Goal: Task Accomplishment & Management: Manage account settings

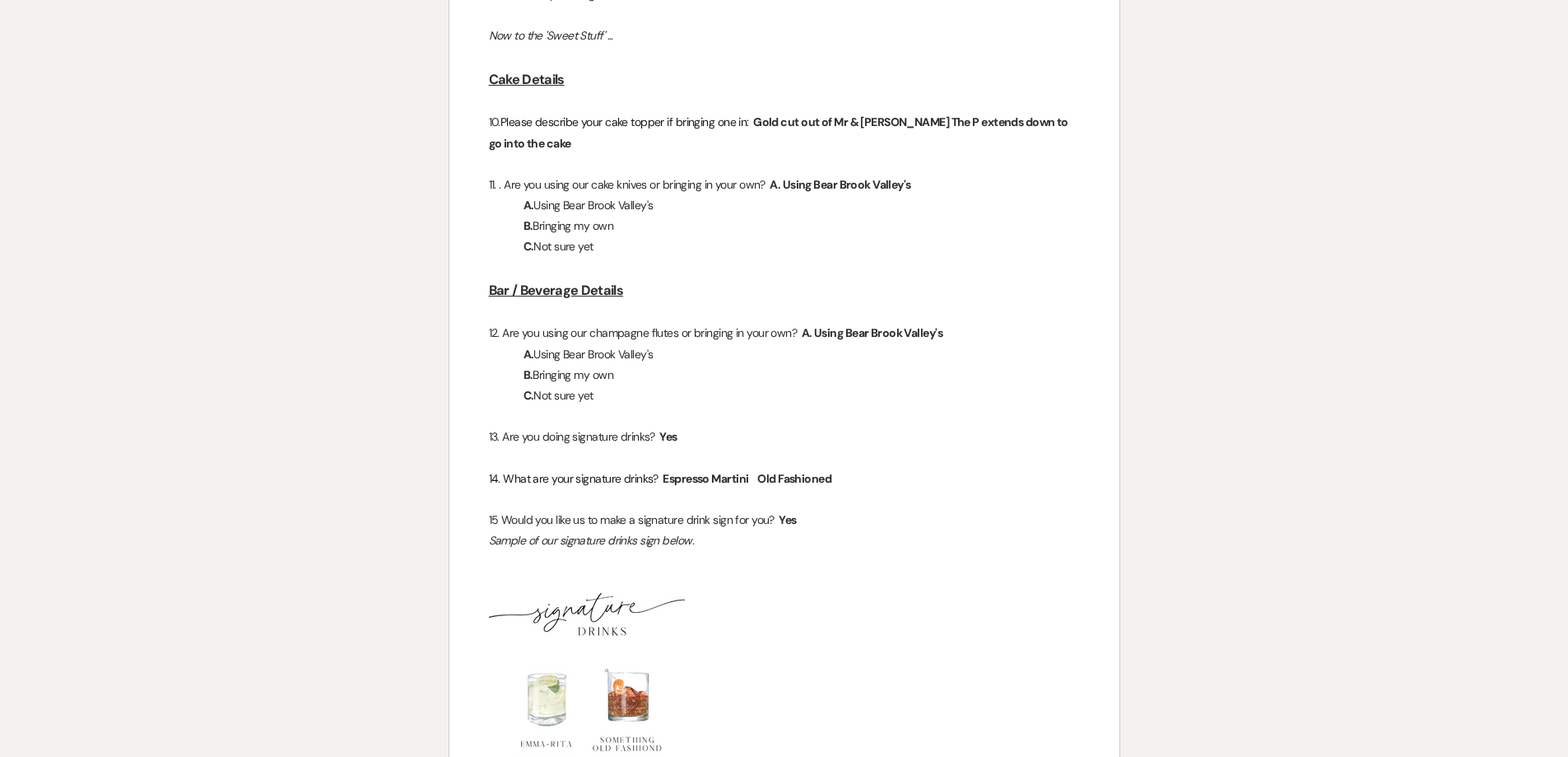
scroll to position [3294, 0]
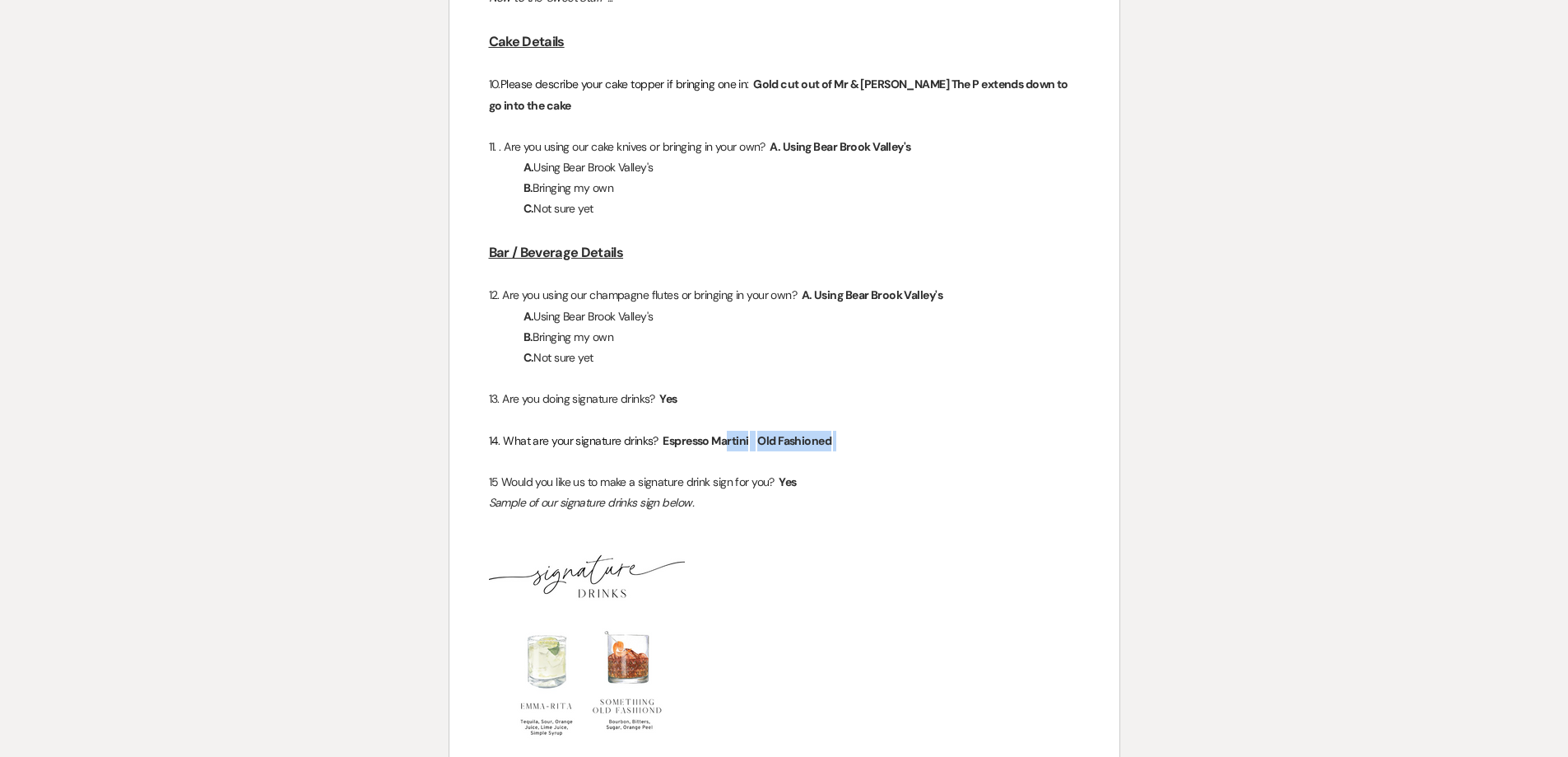
drag, startPoint x: 852, startPoint y: 442, endPoint x: 663, endPoint y: 444, distance: 189.0
click at [663, 444] on p "14. What are your signature drinks? ﻿ Espresso Martini ﻿ ﻿ Old Fashioned ﻿" at bounding box center [784, 441] width 591 height 21
copy p "﻿ Espresso Martini ﻿ ﻿ Old Fashioned ﻿"
click at [802, 448] on span "Old Fashioned" at bounding box center [794, 441] width 77 height 19
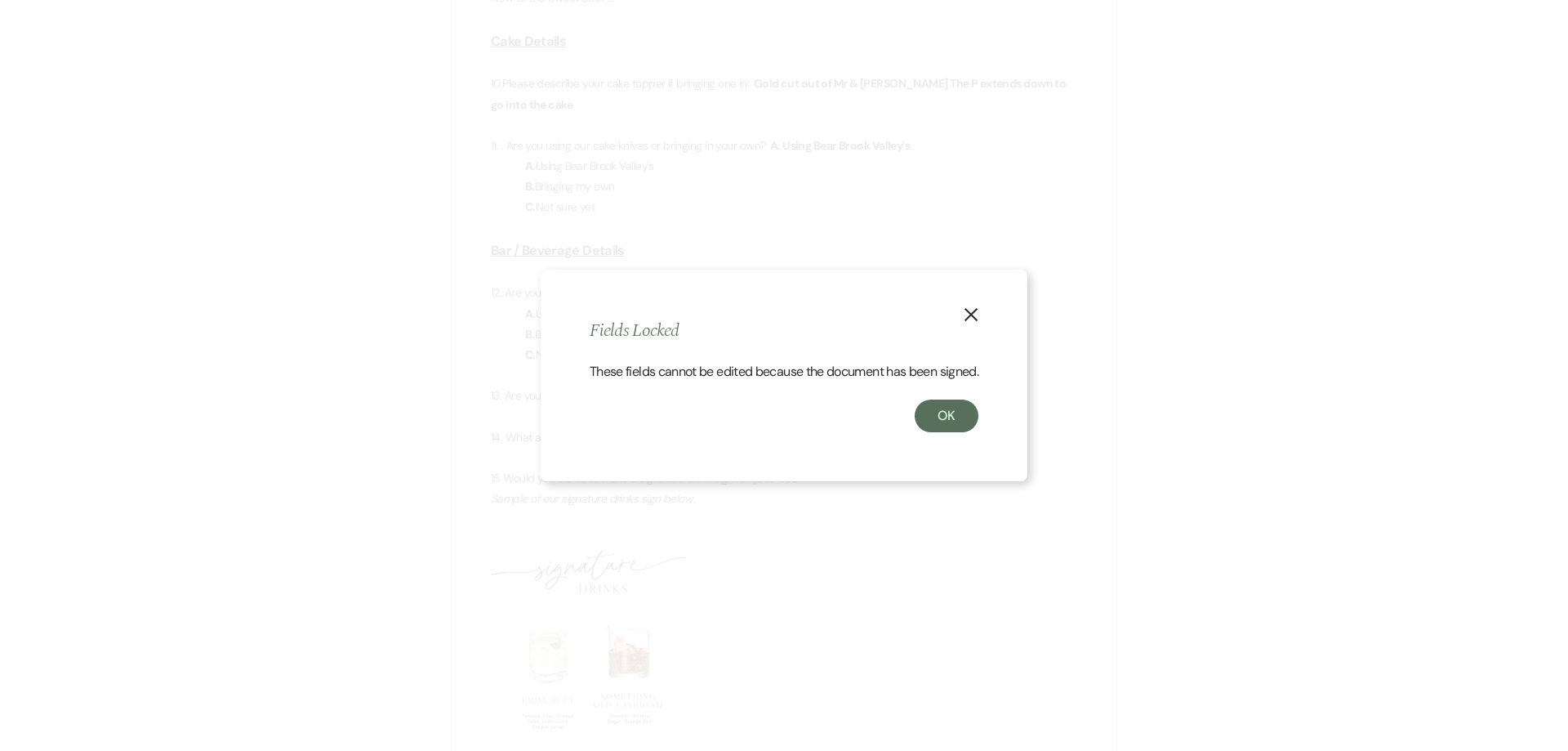
click at [981, 302] on button "X" at bounding box center [971, 313] width 24 height 29
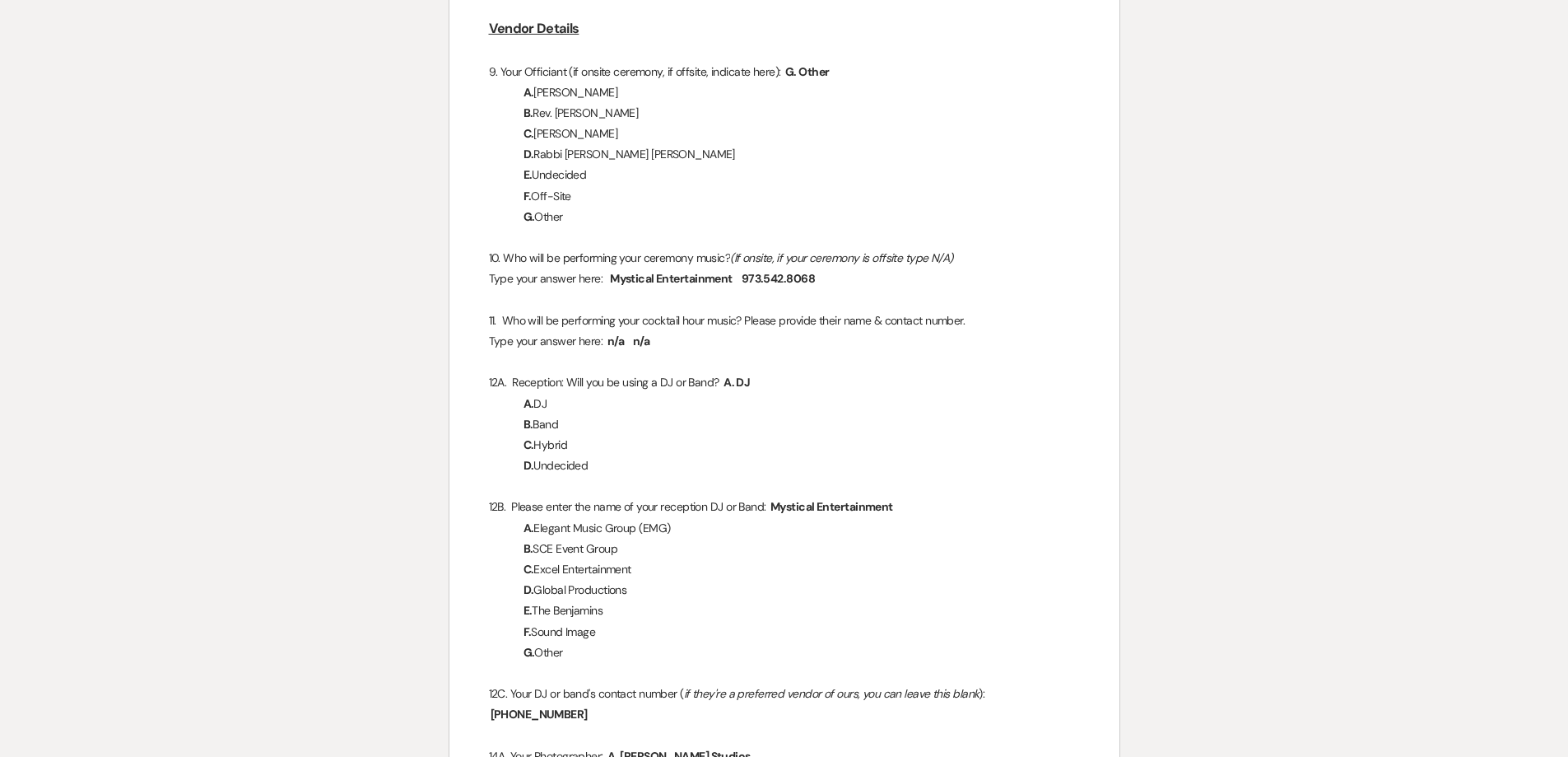
scroll to position [4200, 0]
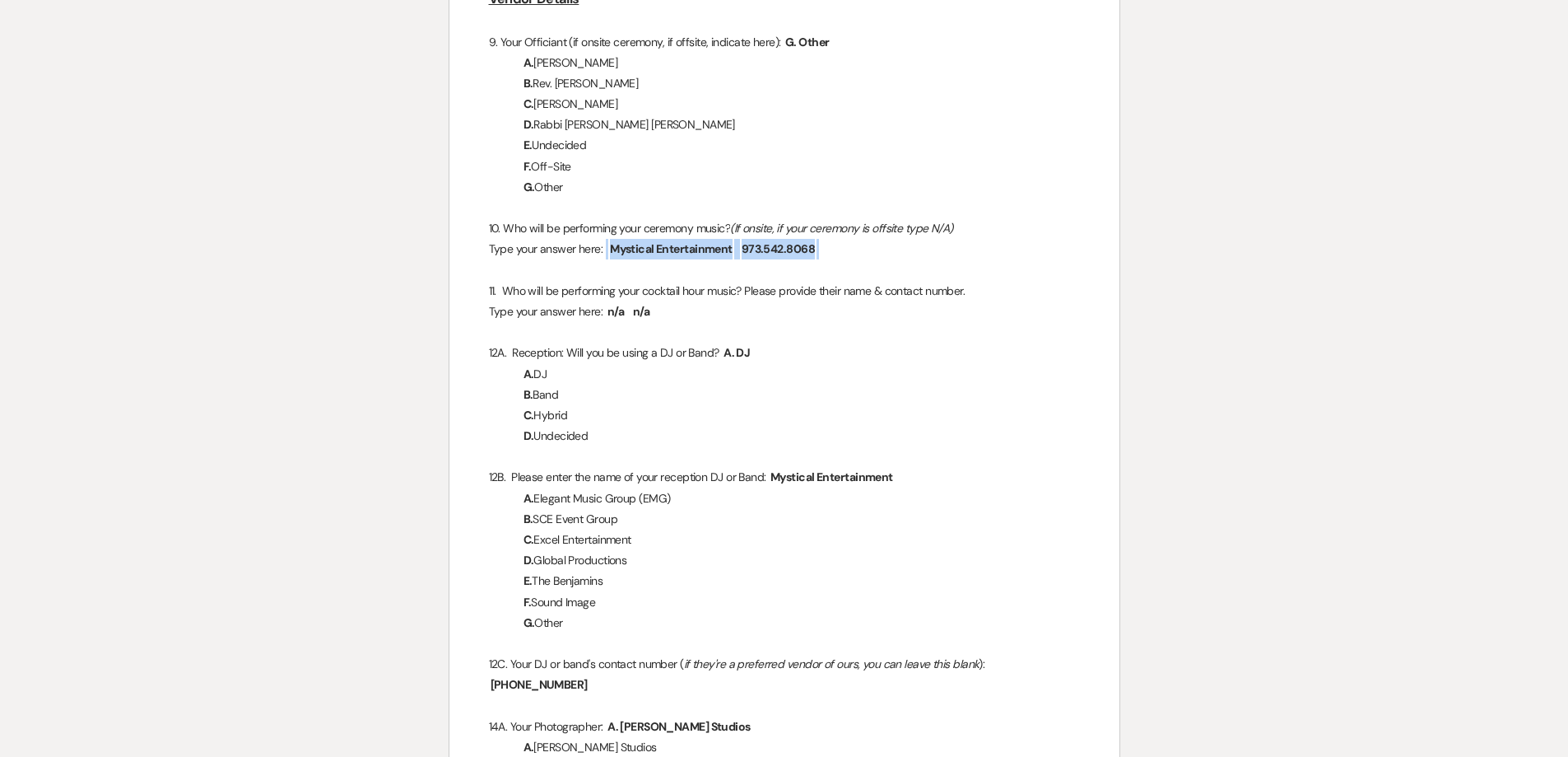
drag, startPoint x: 775, startPoint y: 247, endPoint x: 606, endPoint y: 250, distance: 169.0
click at [606, 250] on p "Type your answer here: ﻿ Mystical Entertainment ﻿ ﻿ 973.542.8068 ﻿" at bounding box center [784, 249] width 591 height 21
copy p "﻿ Mystical Entertainment ﻿ ﻿ 973.542.8068 ﻿"
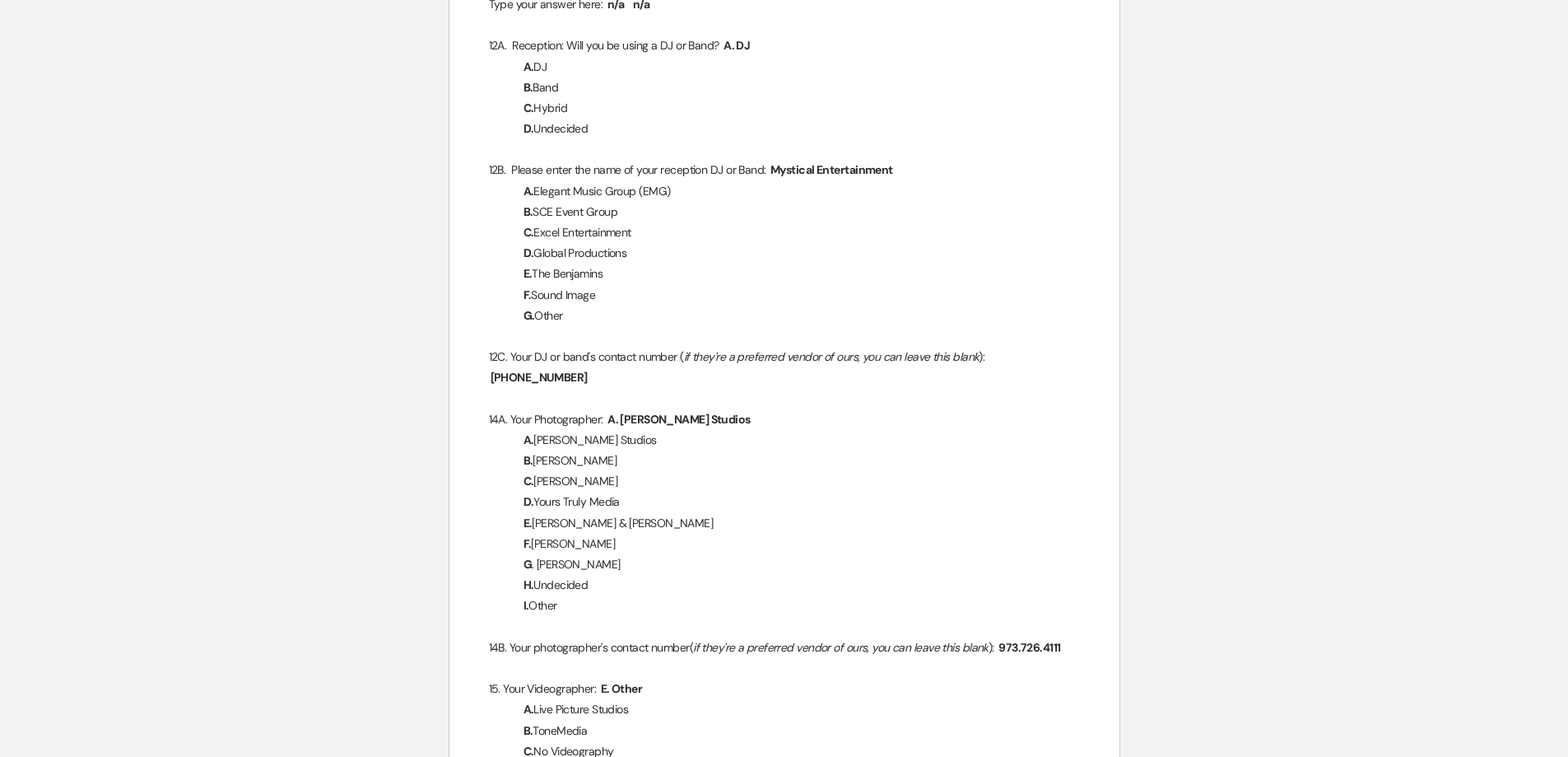
scroll to position [4530, 0]
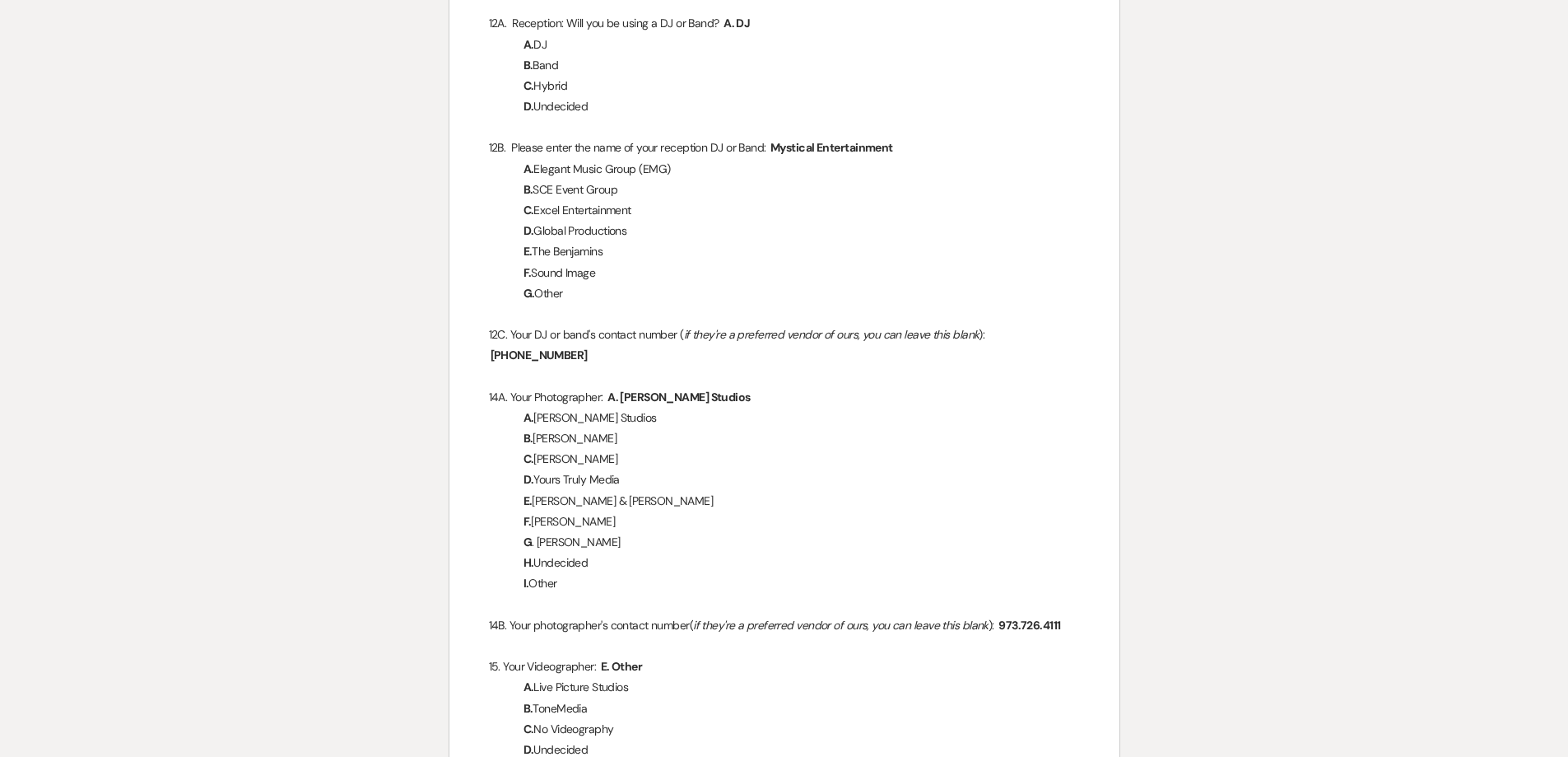
drag, startPoint x: 1068, startPoint y: 327, endPoint x: 1027, endPoint y: 334, distance: 41.6
click at [589, 346] on span "[PHONE_NUMBER]" at bounding box center [539, 355] width 101 height 19
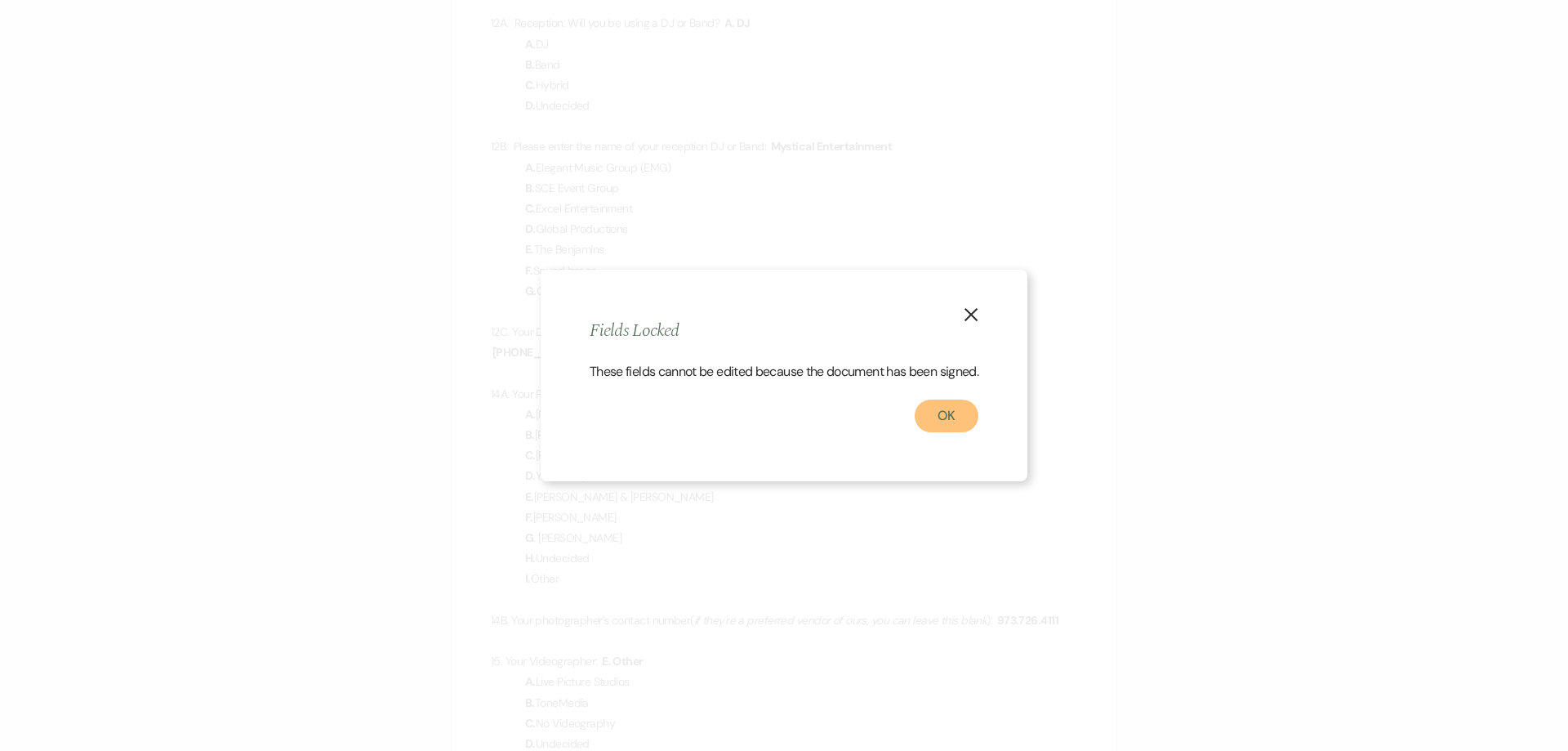
click at [959, 412] on button "OK" at bounding box center [946, 416] width 63 height 33
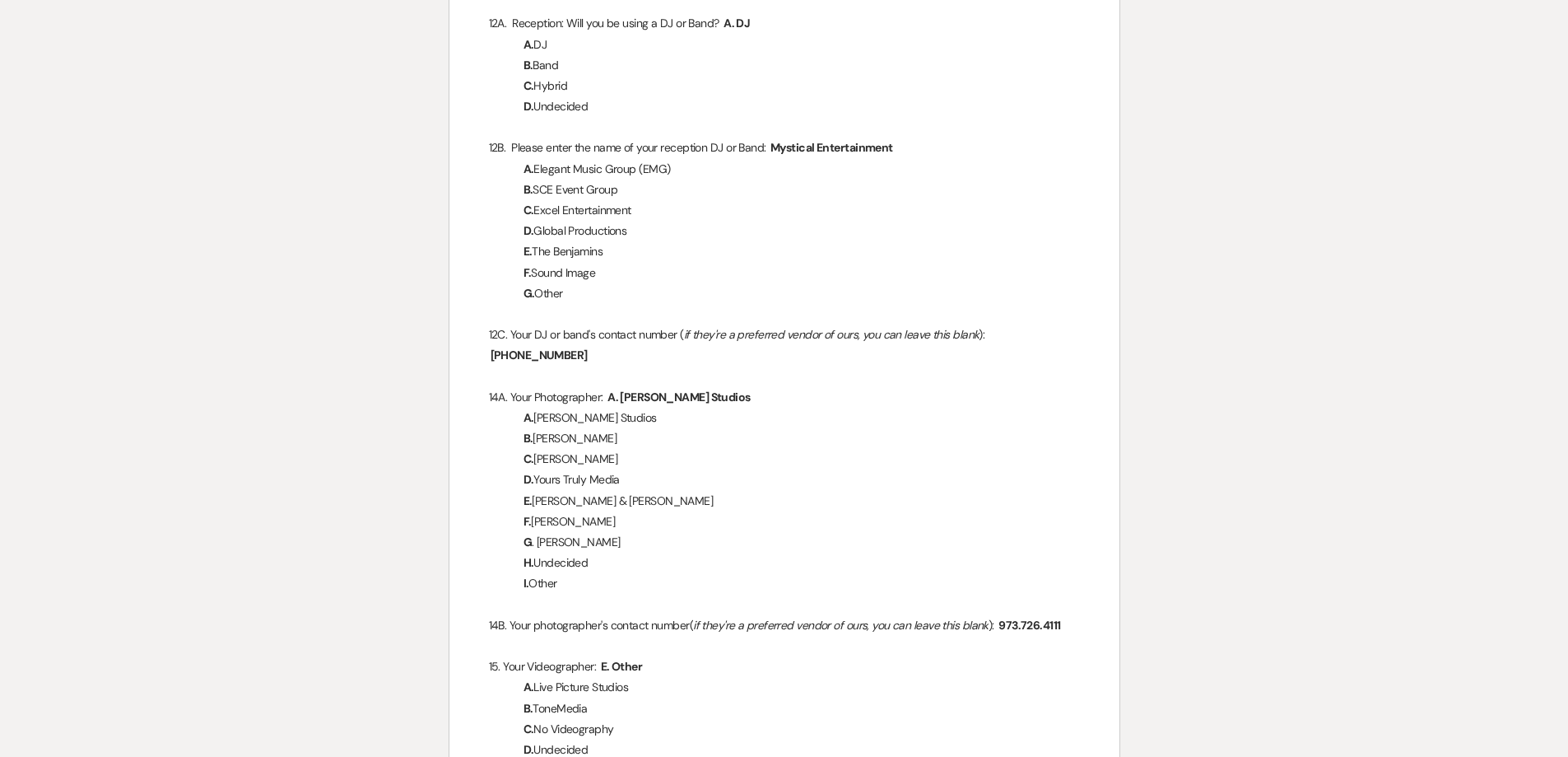
copy p
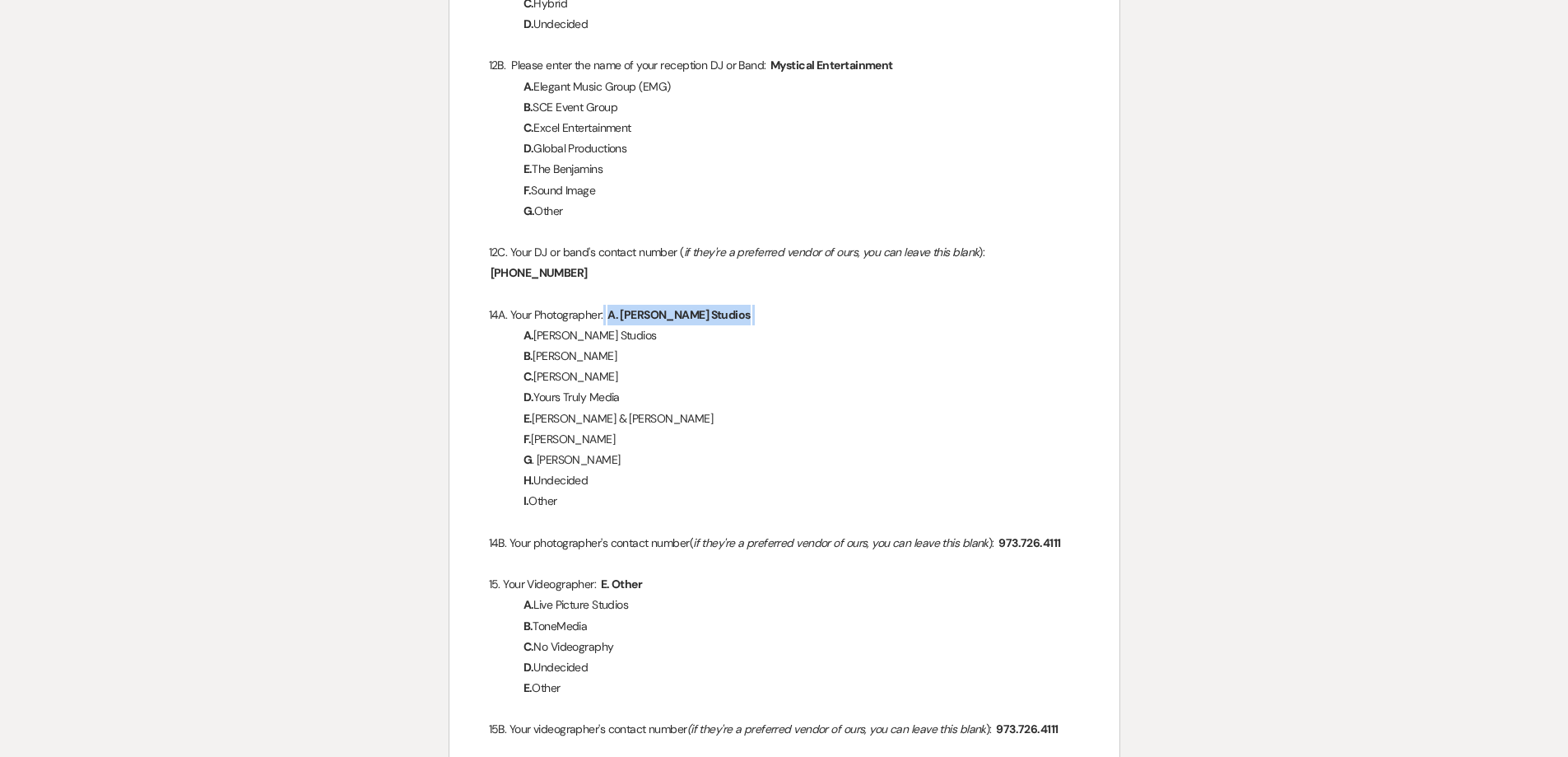
drag, startPoint x: 821, startPoint y: 301, endPoint x: 623, endPoint y: 291, distance: 198.3
click at [623, 305] on p "14A. Your Photographer: ﻿ A. [PERSON_NAME] Studios ﻿" at bounding box center [784, 315] width 591 height 21
click at [757, 221] on p at bounding box center [784, 231] width 591 height 21
click at [633, 306] on span "A. [PERSON_NAME] Studios" at bounding box center [678, 315] width 146 height 19
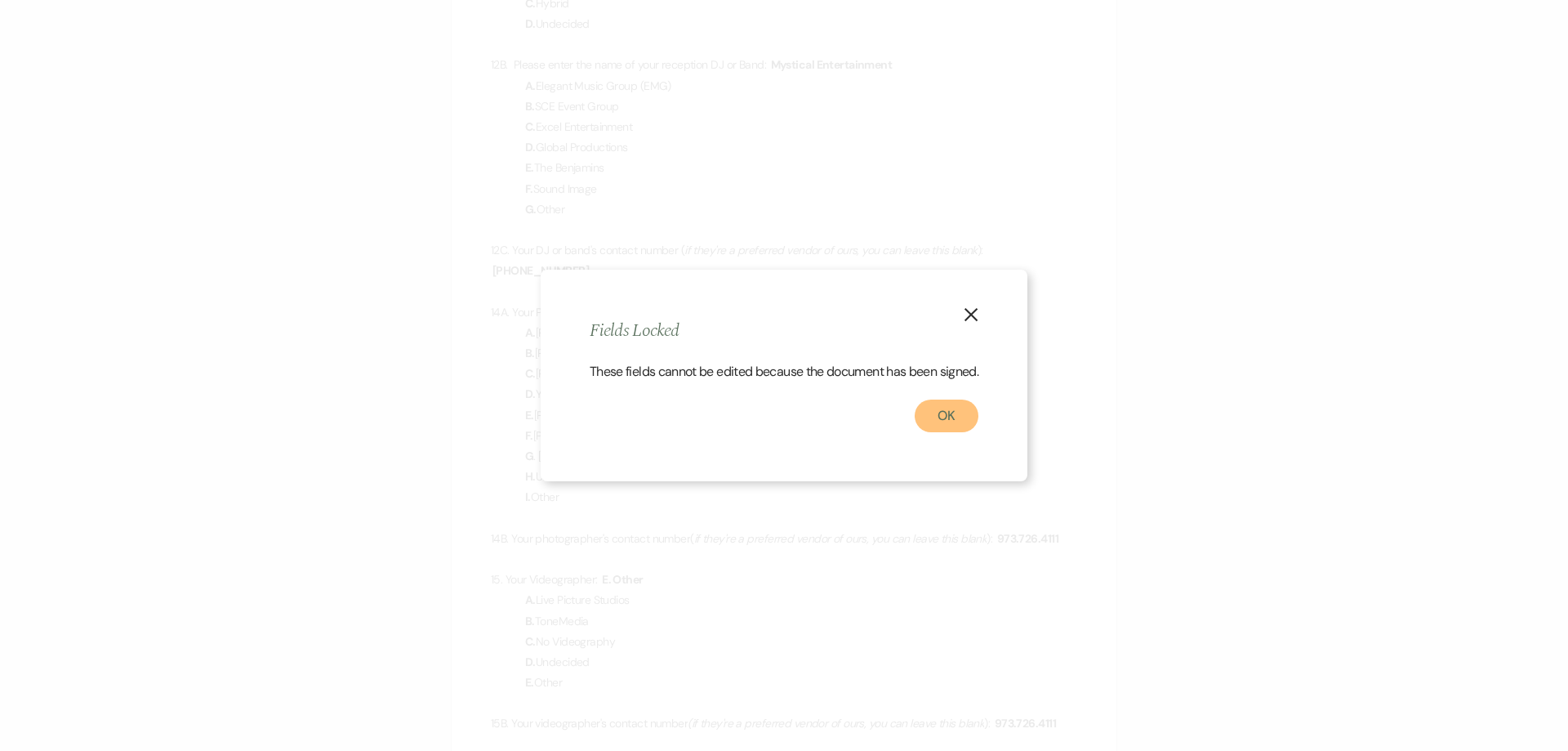
click at [963, 424] on button "OK" at bounding box center [946, 416] width 63 height 33
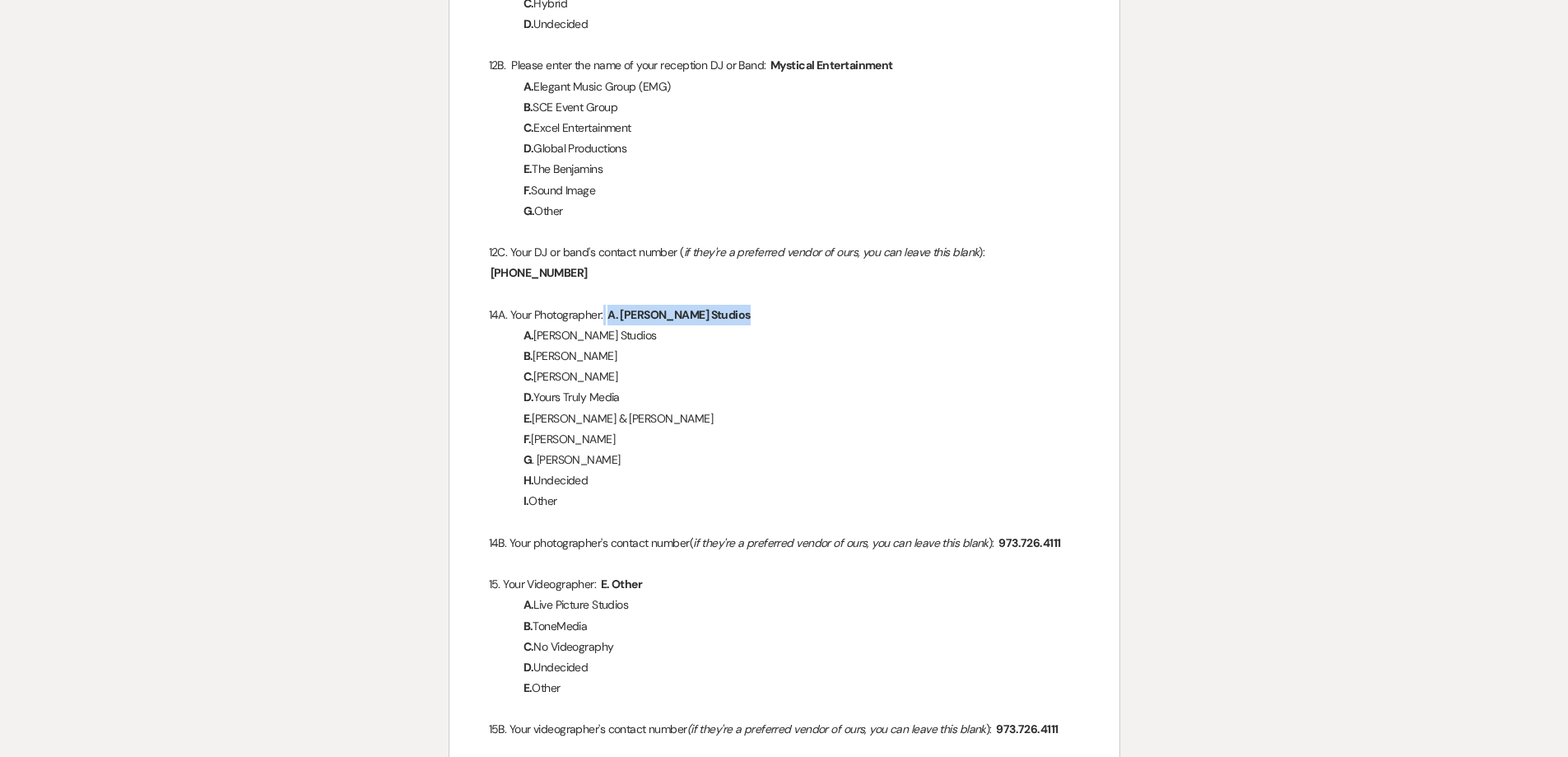
copy p
click at [933, 491] on p "I. Other" at bounding box center [784, 501] width 591 height 21
click at [1010, 534] on span "973.726.4111" at bounding box center [1029, 543] width 65 height 19
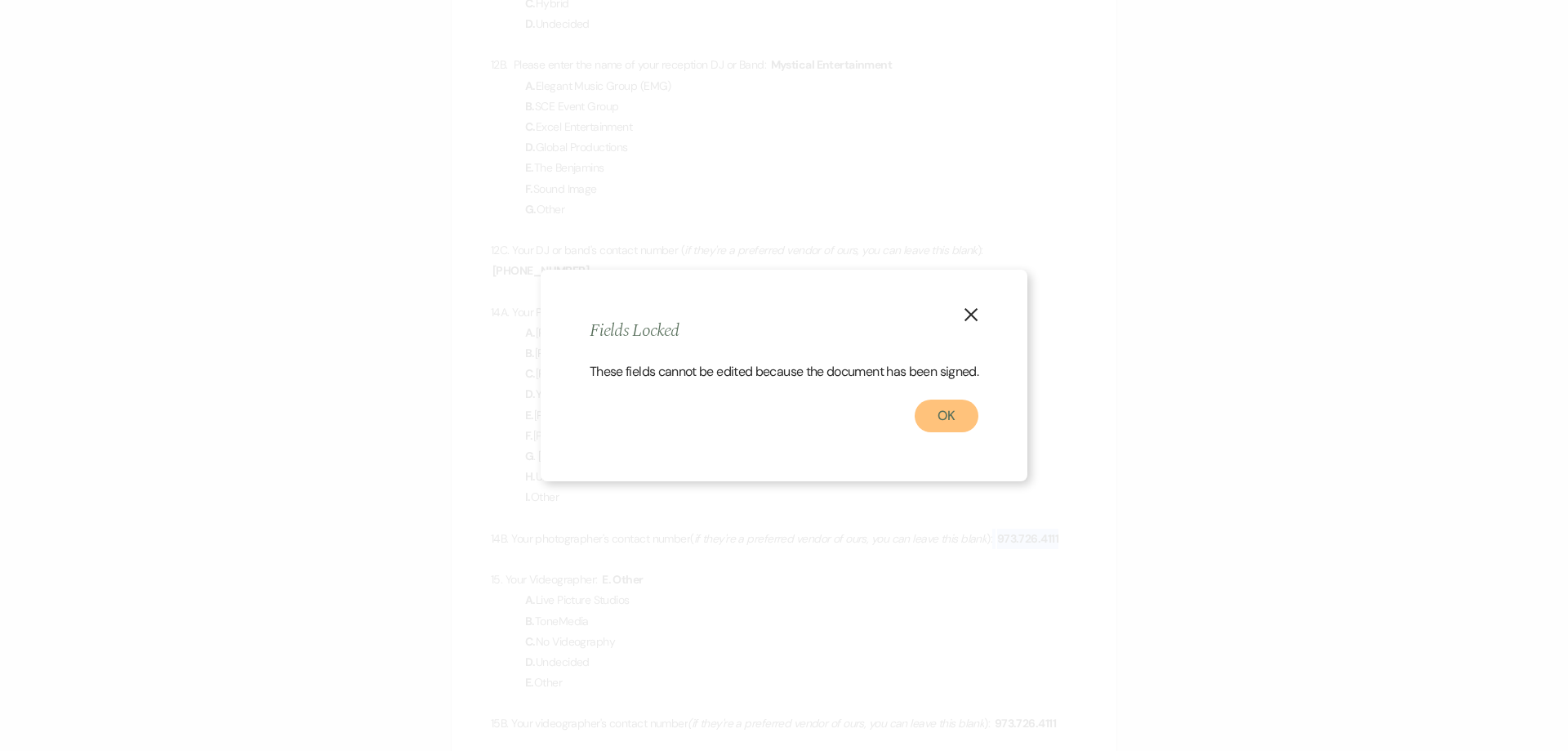
click at [951, 433] on button "OK" at bounding box center [946, 416] width 63 height 33
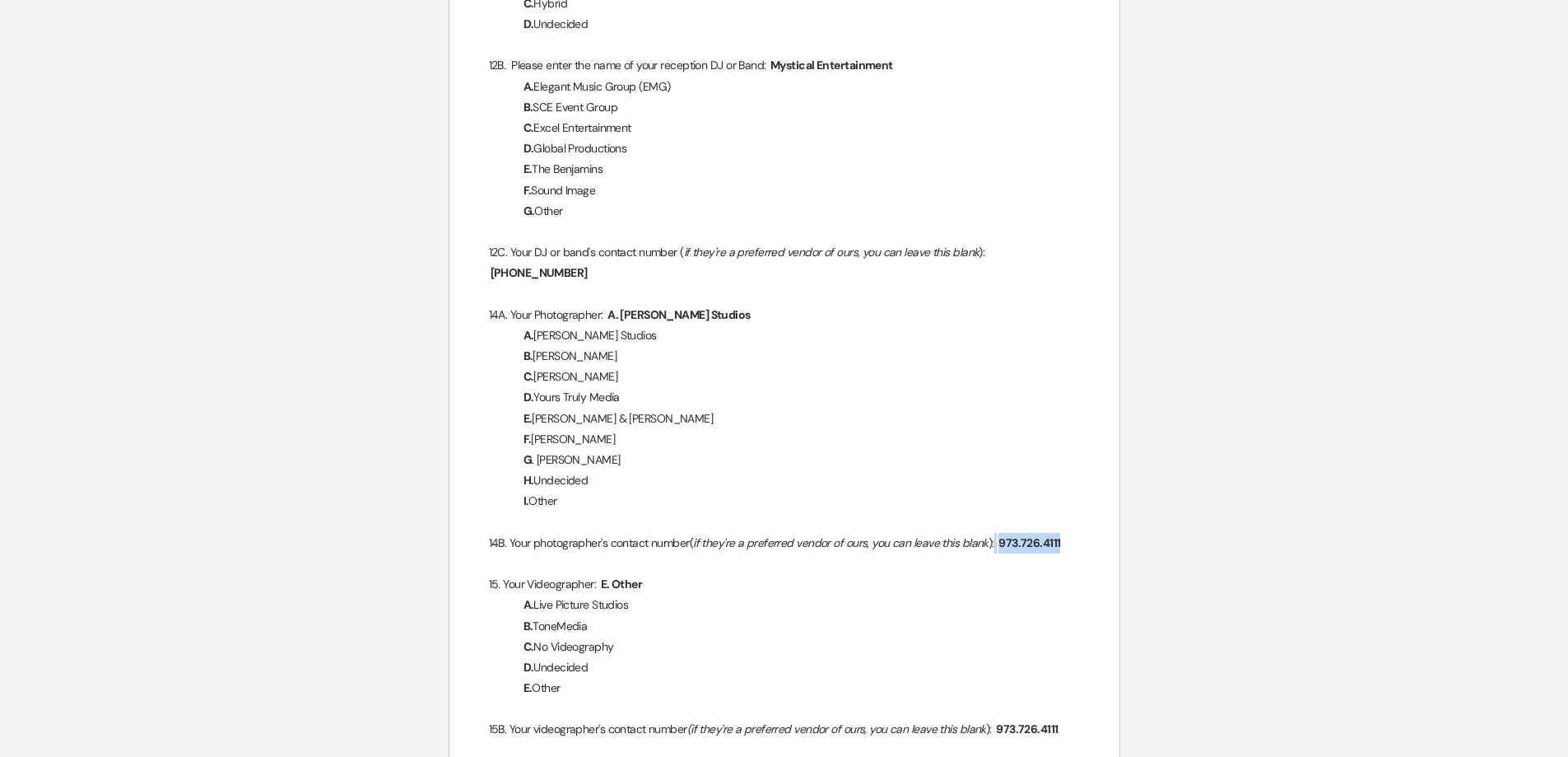
copy span
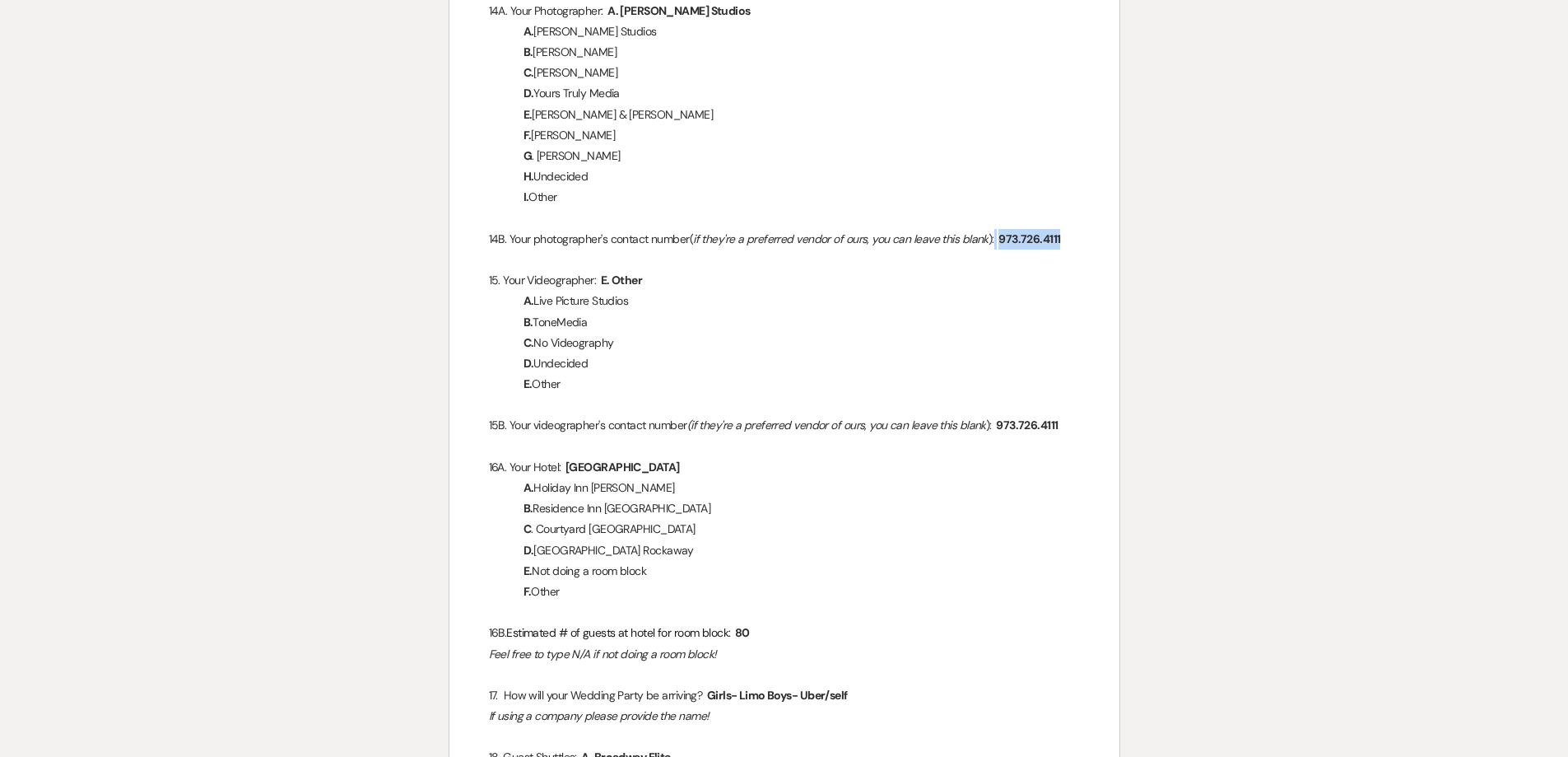
scroll to position [5024, 0]
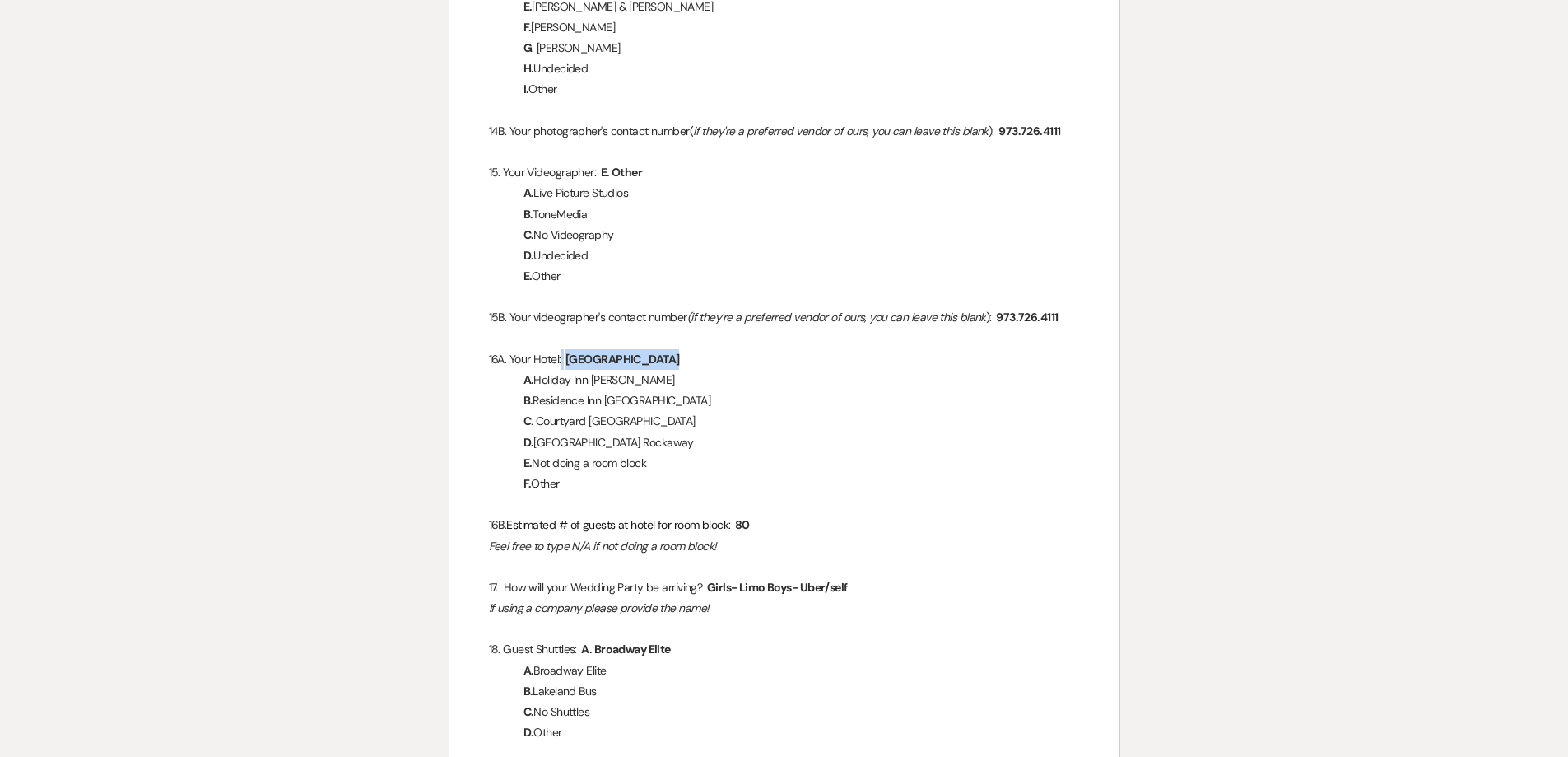
click at [583, 350] on span "[GEOGRAPHIC_DATA]" at bounding box center [623, 359] width 117 height 19
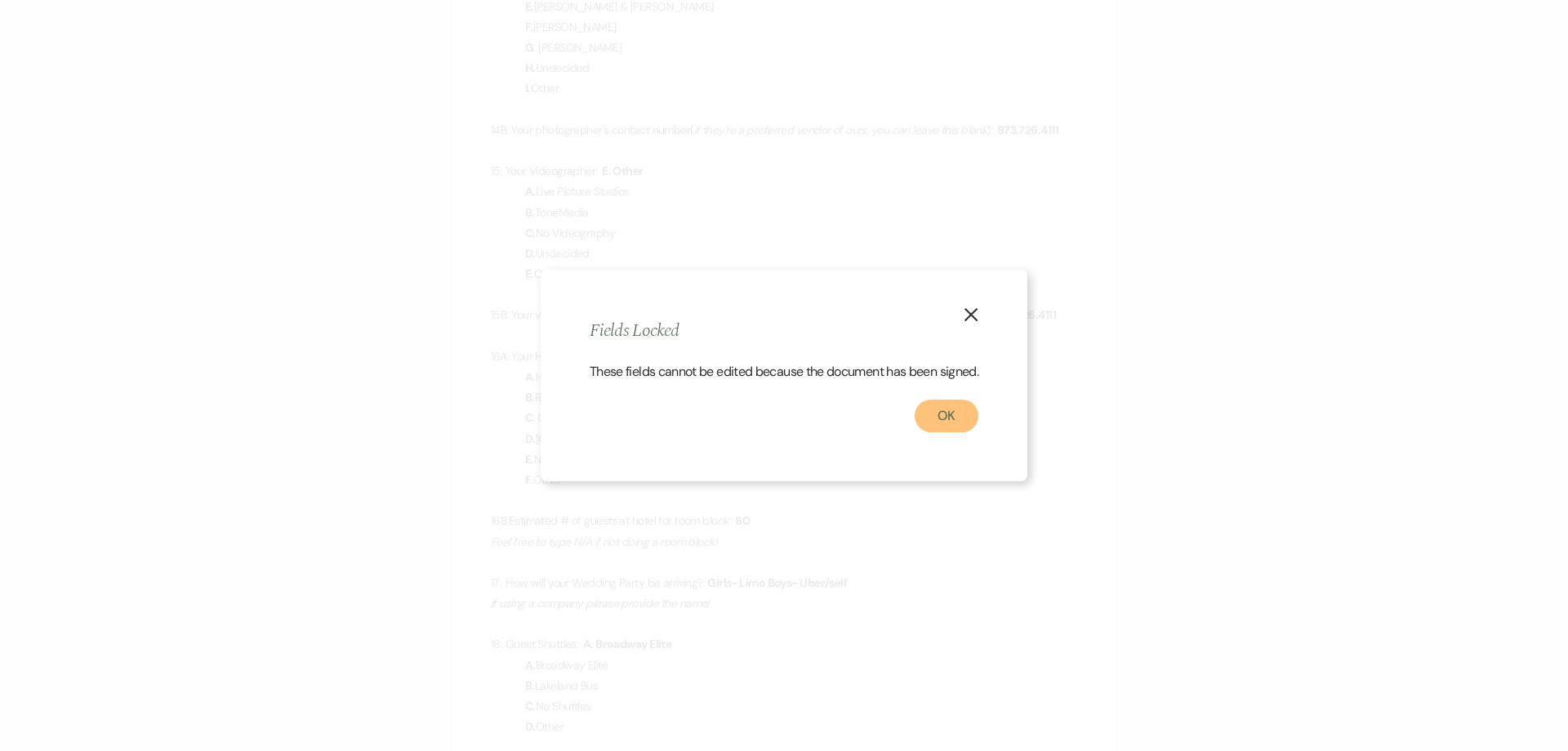
click at [948, 416] on button "OK" at bounding box center [946, 416] width 63 height 33
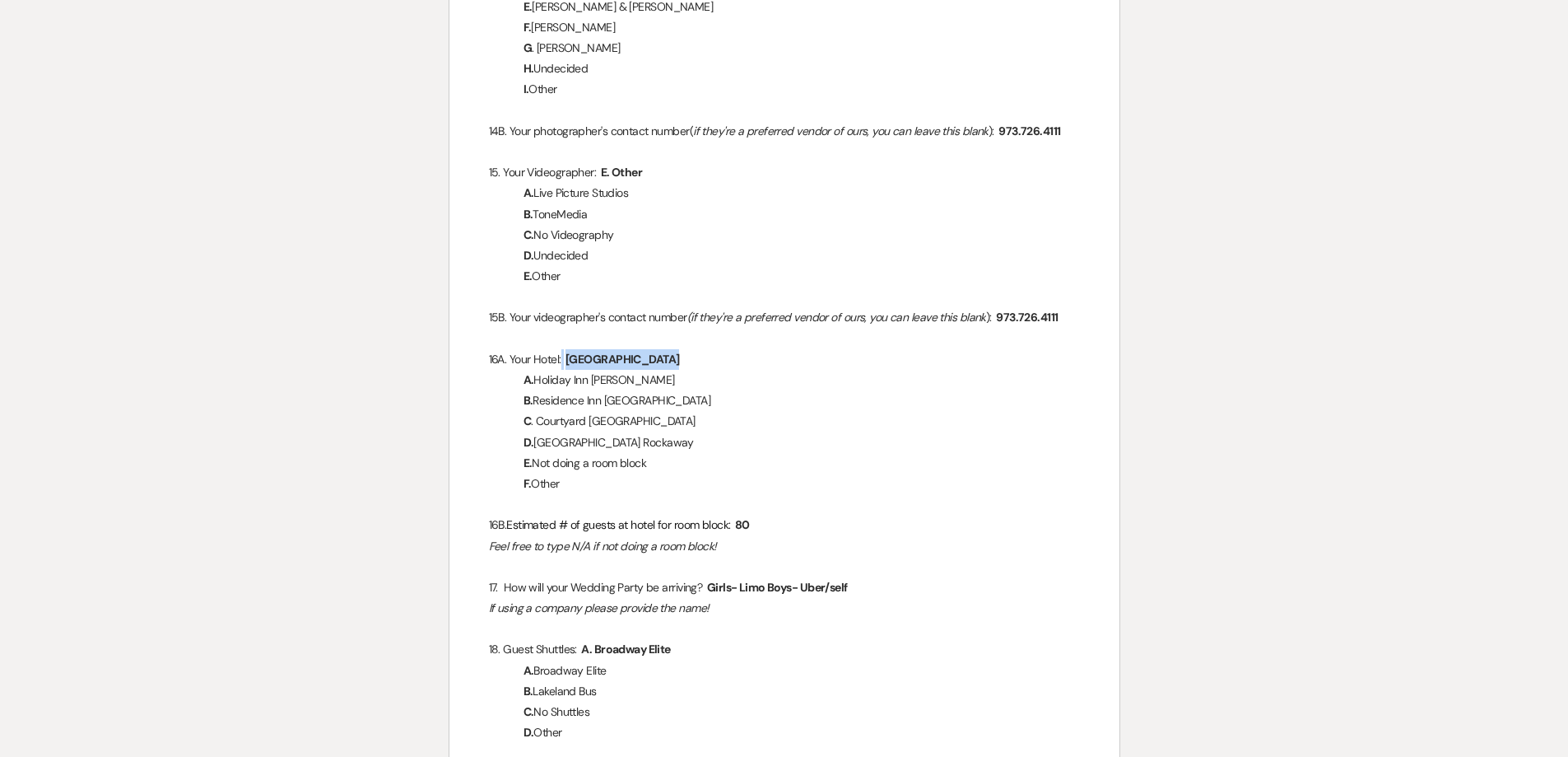
copy p
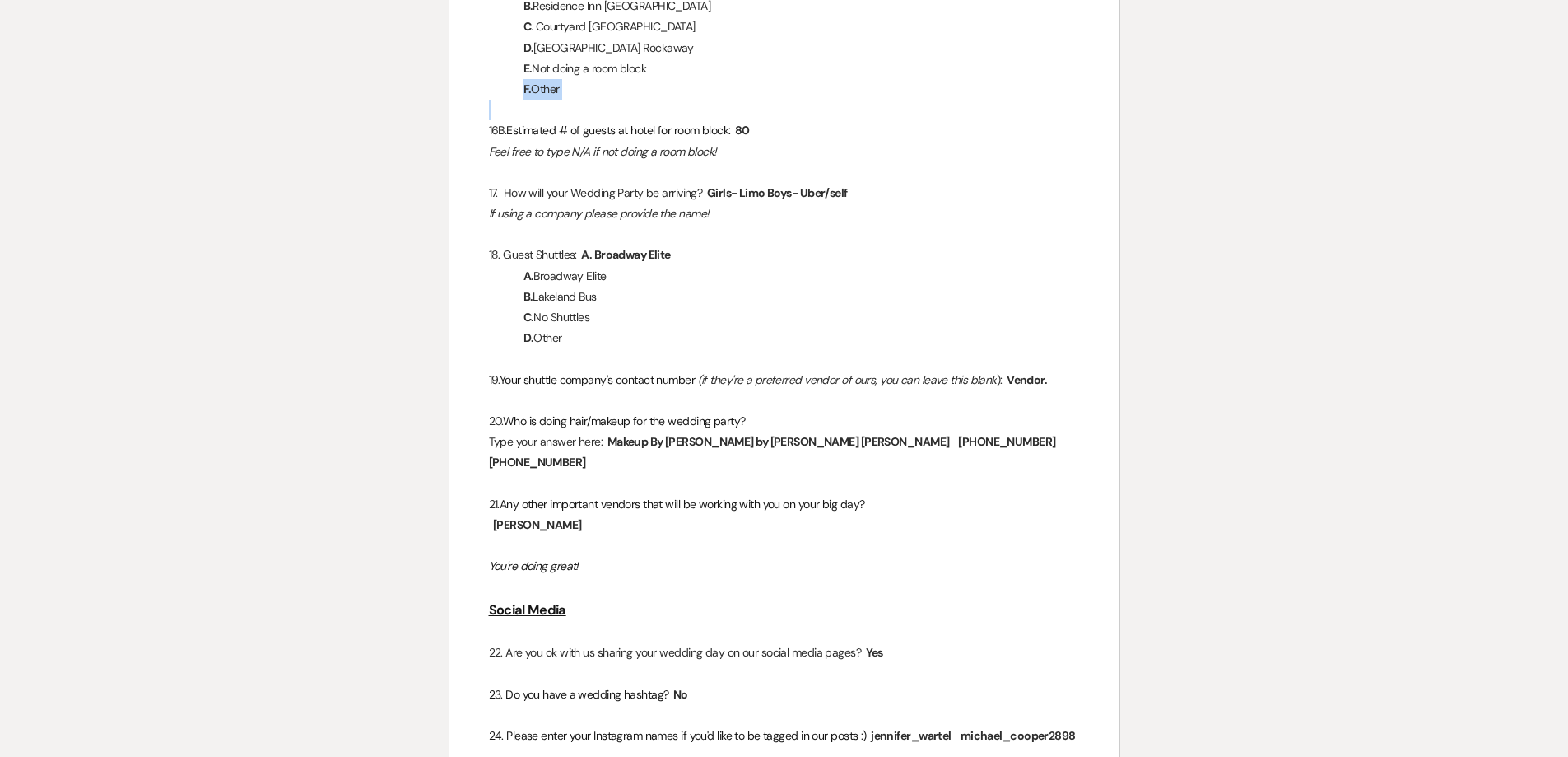
scroll to position [5436, 0]
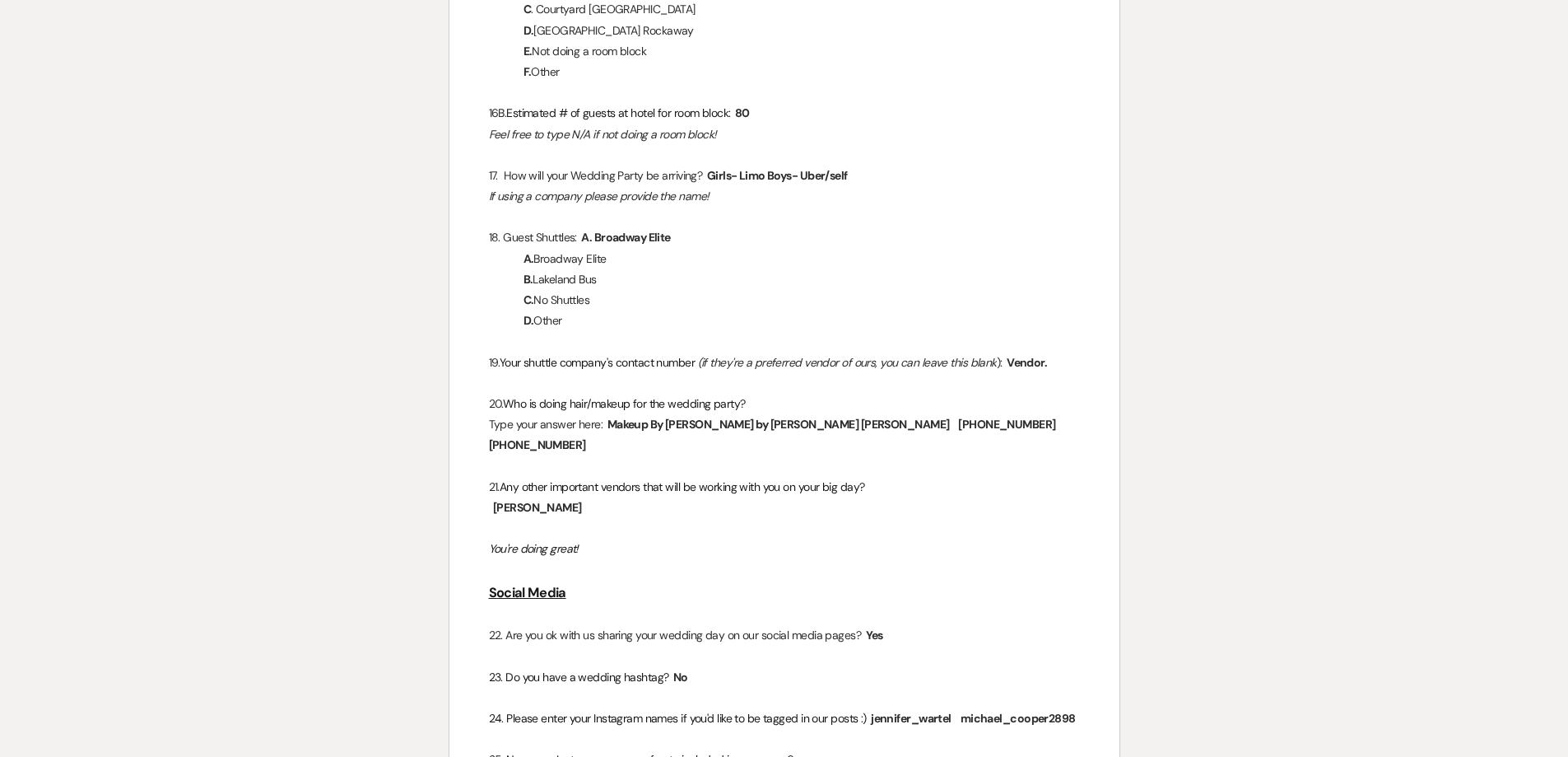
click at [989, 414] on p "Type your answer here: ﻿ Makeup By [PERSON_NAME] by [PERSON_NAME] [PERSON_NAME]…" at bounding box center [784, 435] width 591 height 41
drag, startPoint x: 989, startPoint y: 406, endPoint x: 609, endPoint y: 402, distance: 380.0
click at [609, 414] on p "Type your answer here: ﻿ Makeup By [PERSON_NAME] by [PERSON_NAME] [PERSON_NAME]…" at bounding box center [784, 435] width 591 height 41
copy p "﻿ Makeup By [PERSON_NAME] by [PERSON_NAME] [PERSON_NAME] ﻿"
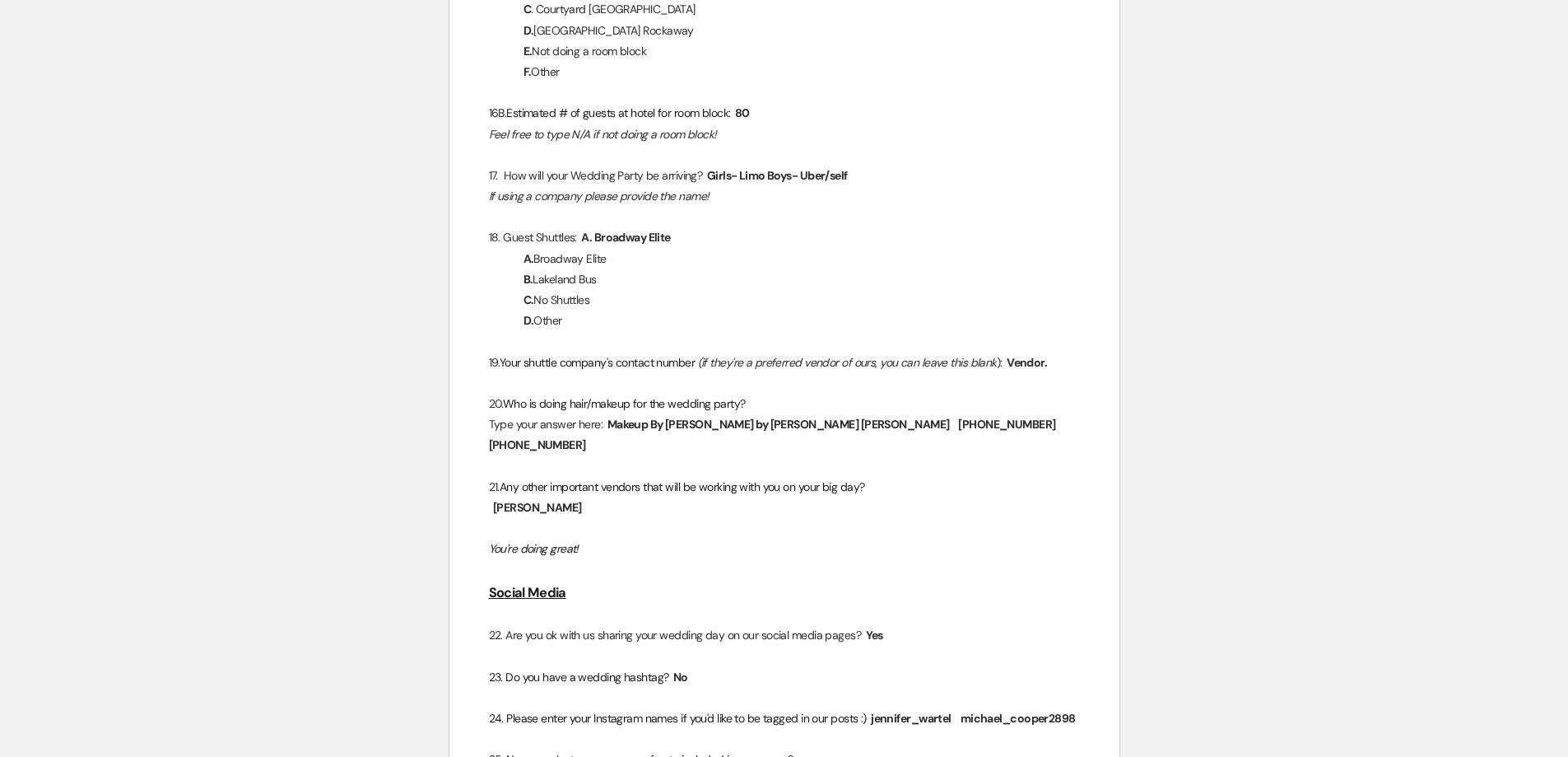
click at [1003, 539] on p "You're doing great!" at bounding box center [784, 548] width 591 height 21
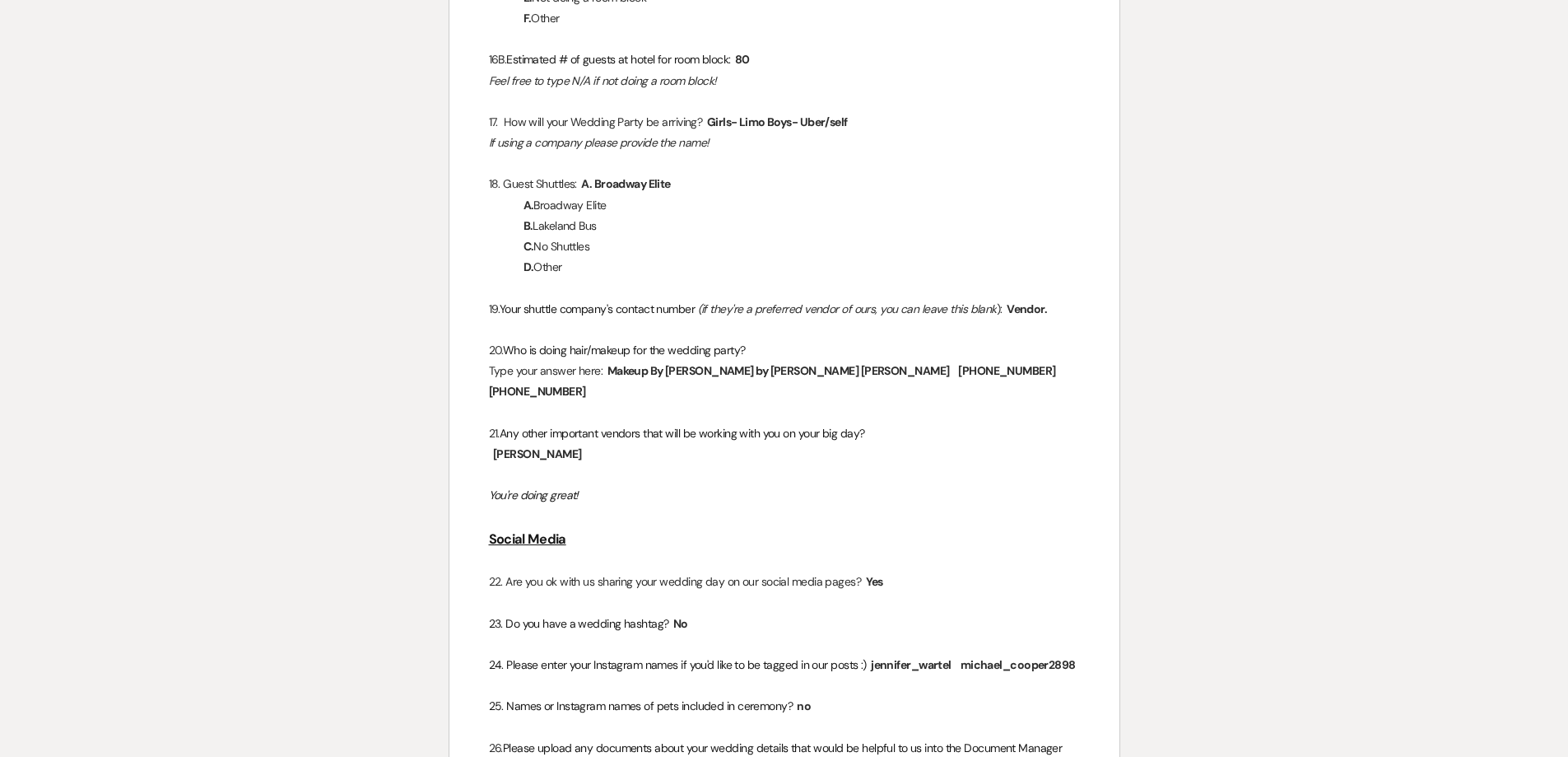
scroll to position [5518, 0]
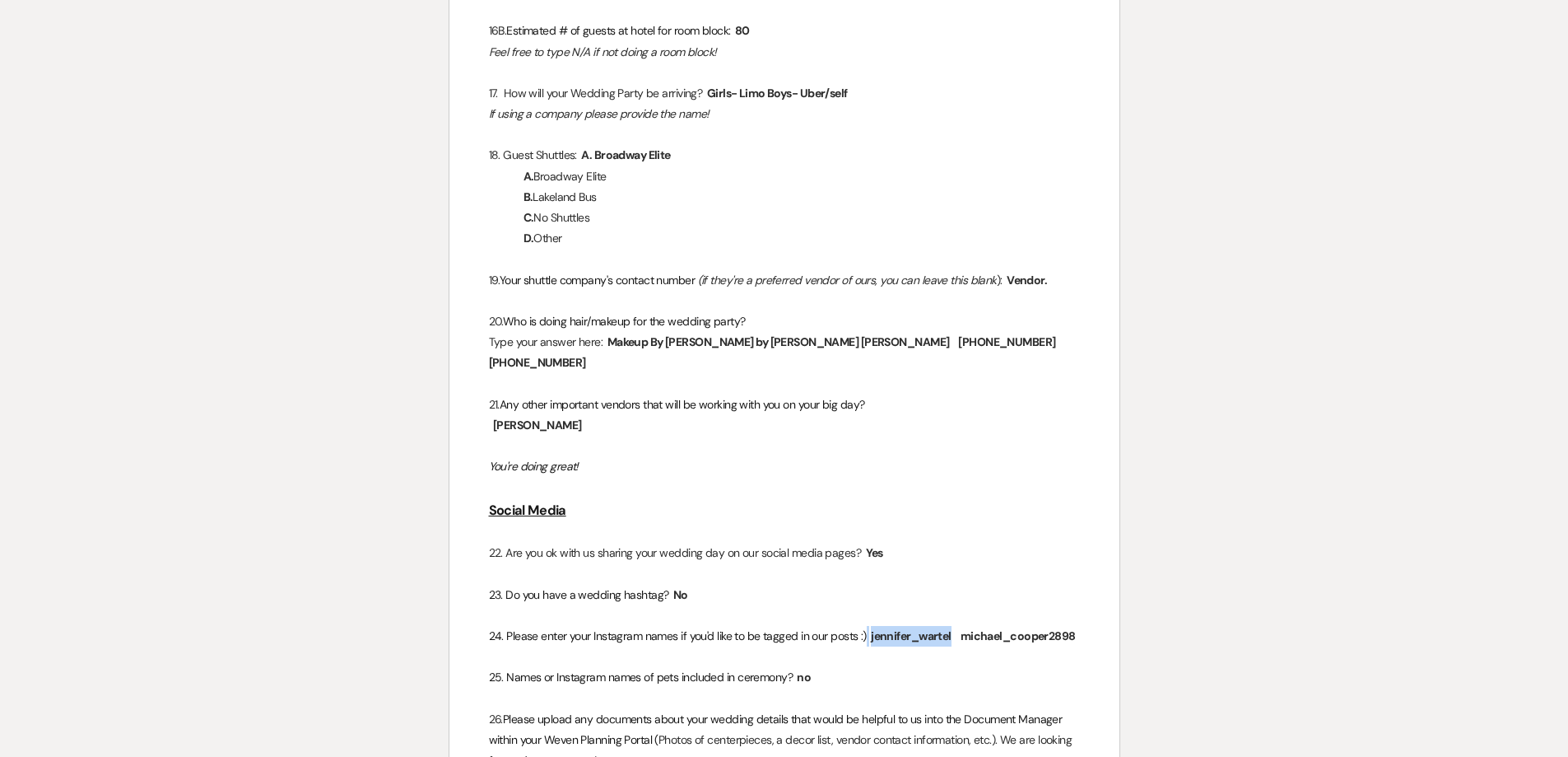
click at [920, 627] on span "jennifer_wartel" at bounding box center [910, 636] width 84 height 19
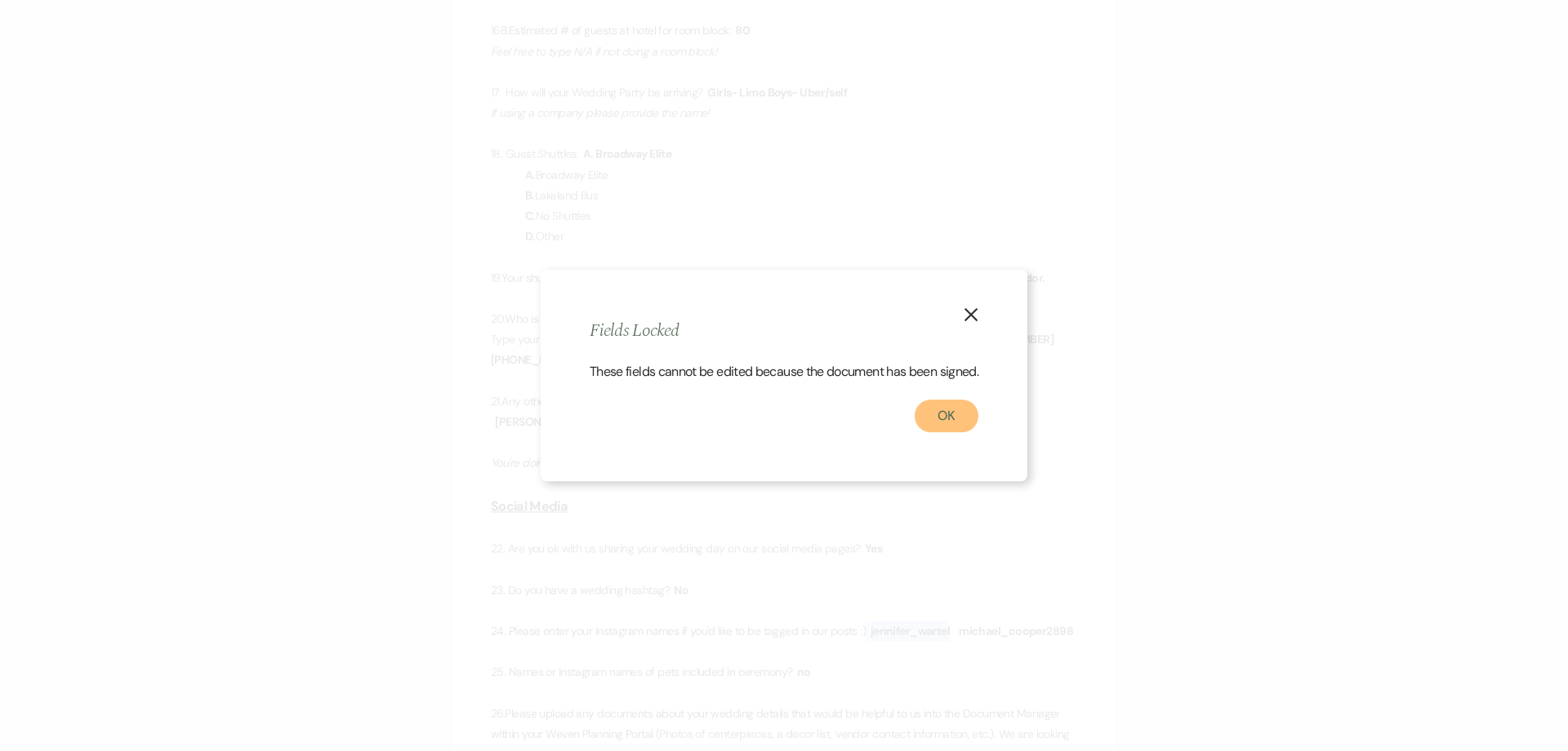
click at [962, 420] on button "OK" at bounding box center [946, 416] width 63 height 33
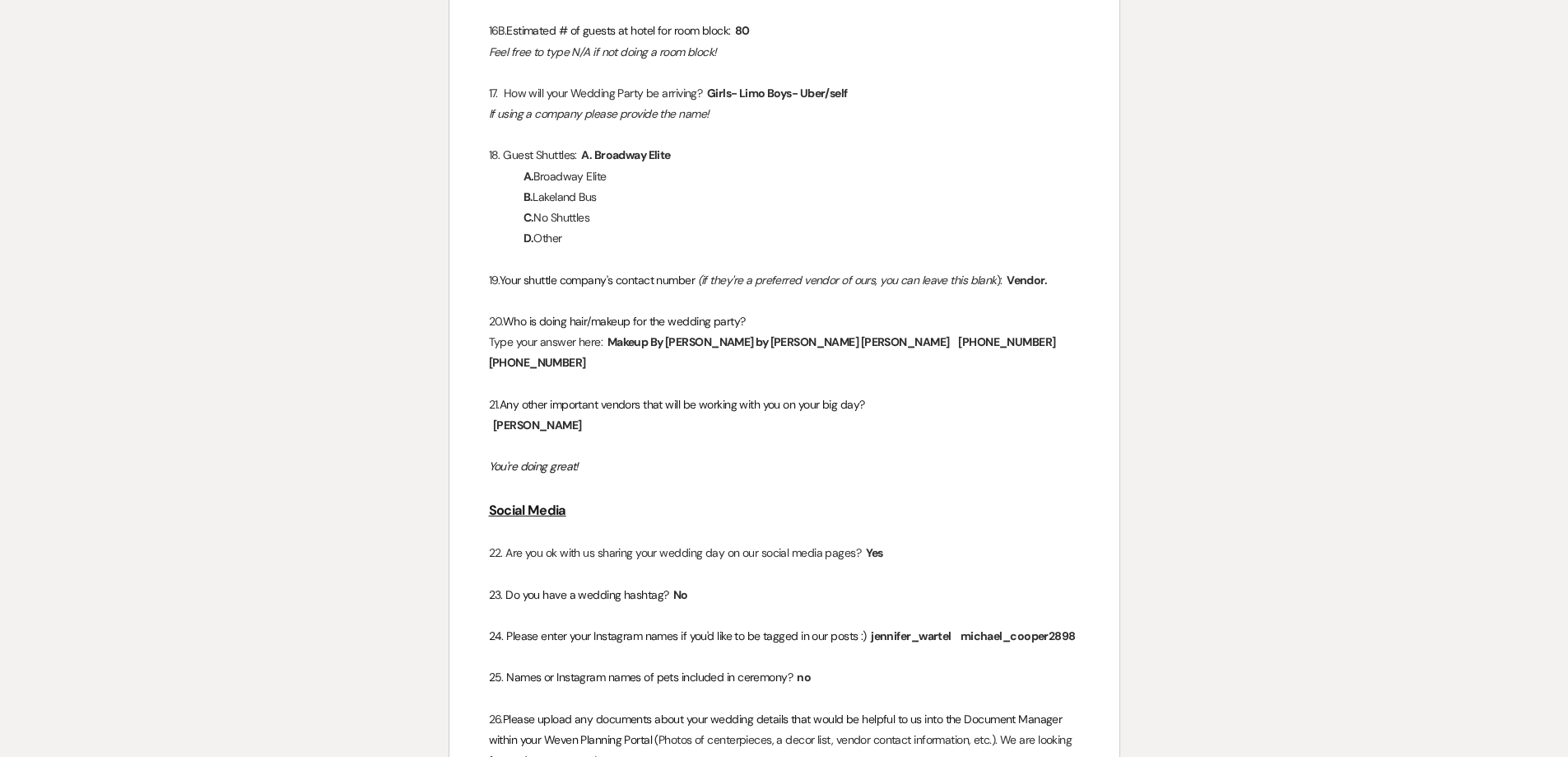
drag, startPoint x: 1094, startPoint y: 590, endPoint x: 920, endPoint y: 594, distance: 174.0
click at [881, 626] on p "24. Please enter your Instagram names if you'd like to be tagged in our posts :…" at bounding box center [784, 636] width 591 height 21
drag, startPoint x: 873, startPoint y: 594, endPoint x: 1036, endPoint y: 609, distance: 163.7
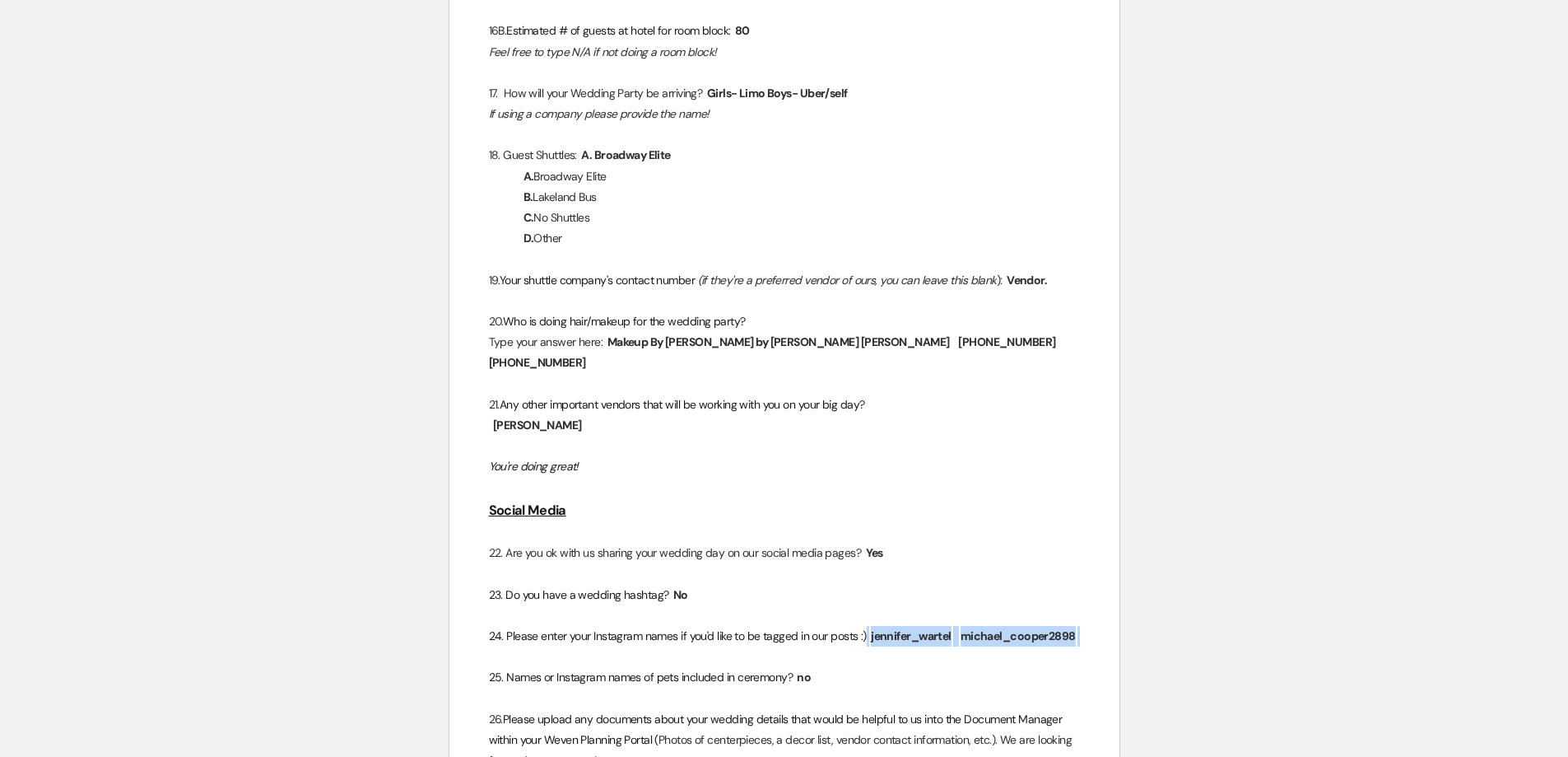
click at [1036, 626] on p "24. Please enter your Instagram names if you'd like to be tagged in our posts :…" at bounding box center [784, 636] width 591 height 21
copy p "﻿ [PERSON_NAME] ﻿ michael_cooper2898 ﻿"
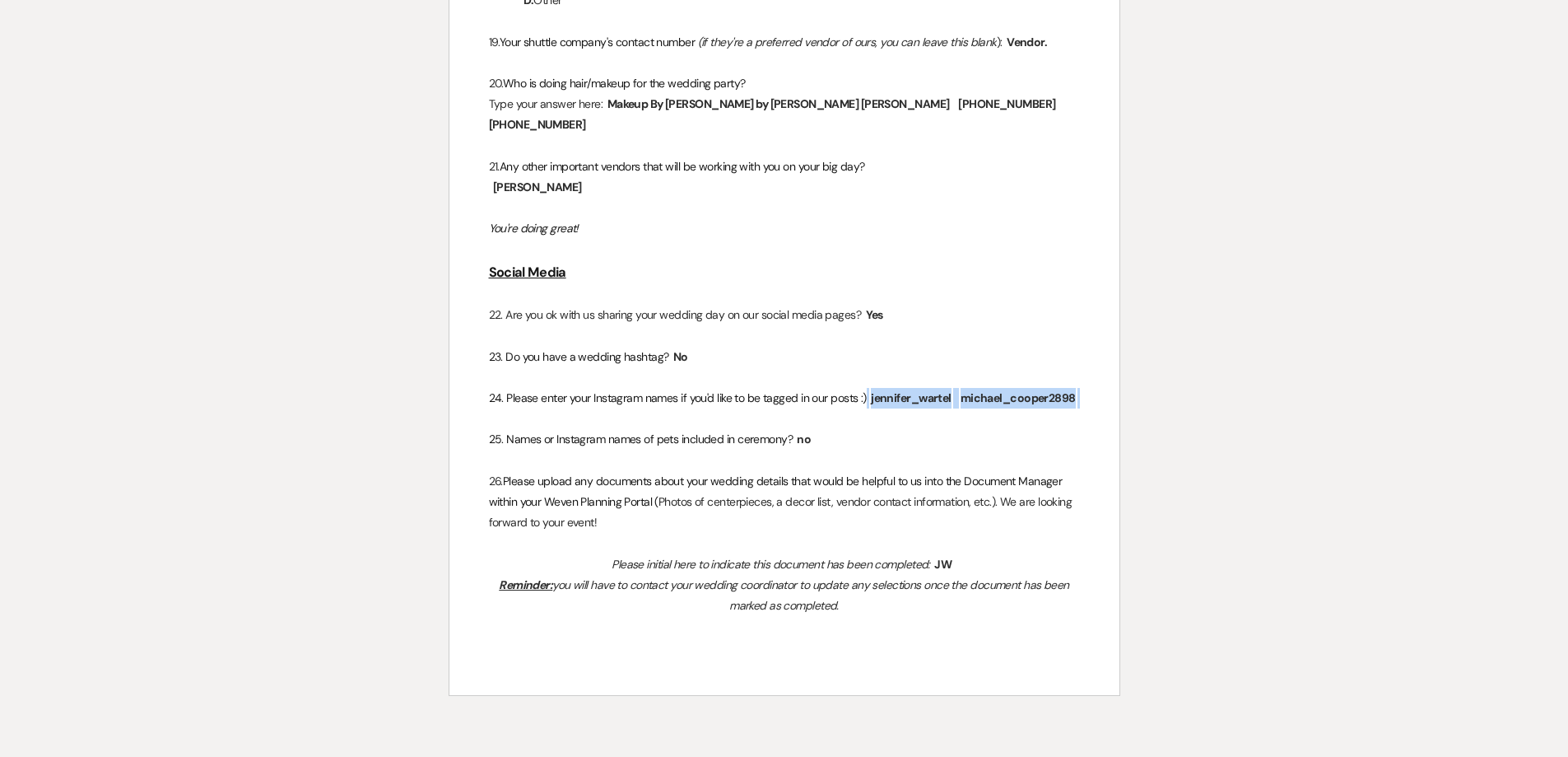
scroll to position [5766, 0]
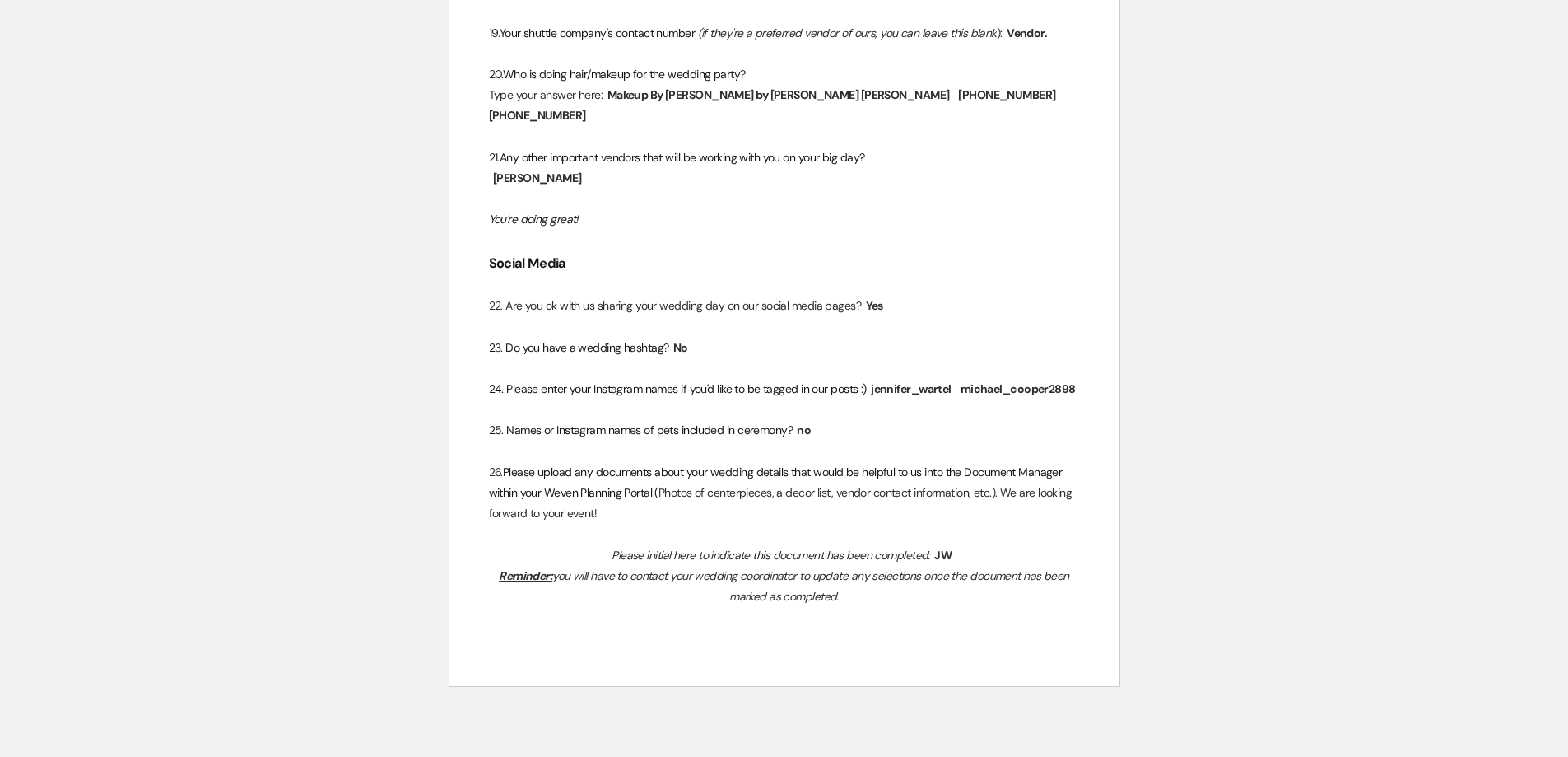
click at [881, 420] on p "25. Names or Instagram names of pets included in ceremony? ﻿ no ﻿" at bounding box center [784, 430] width 591 height 21
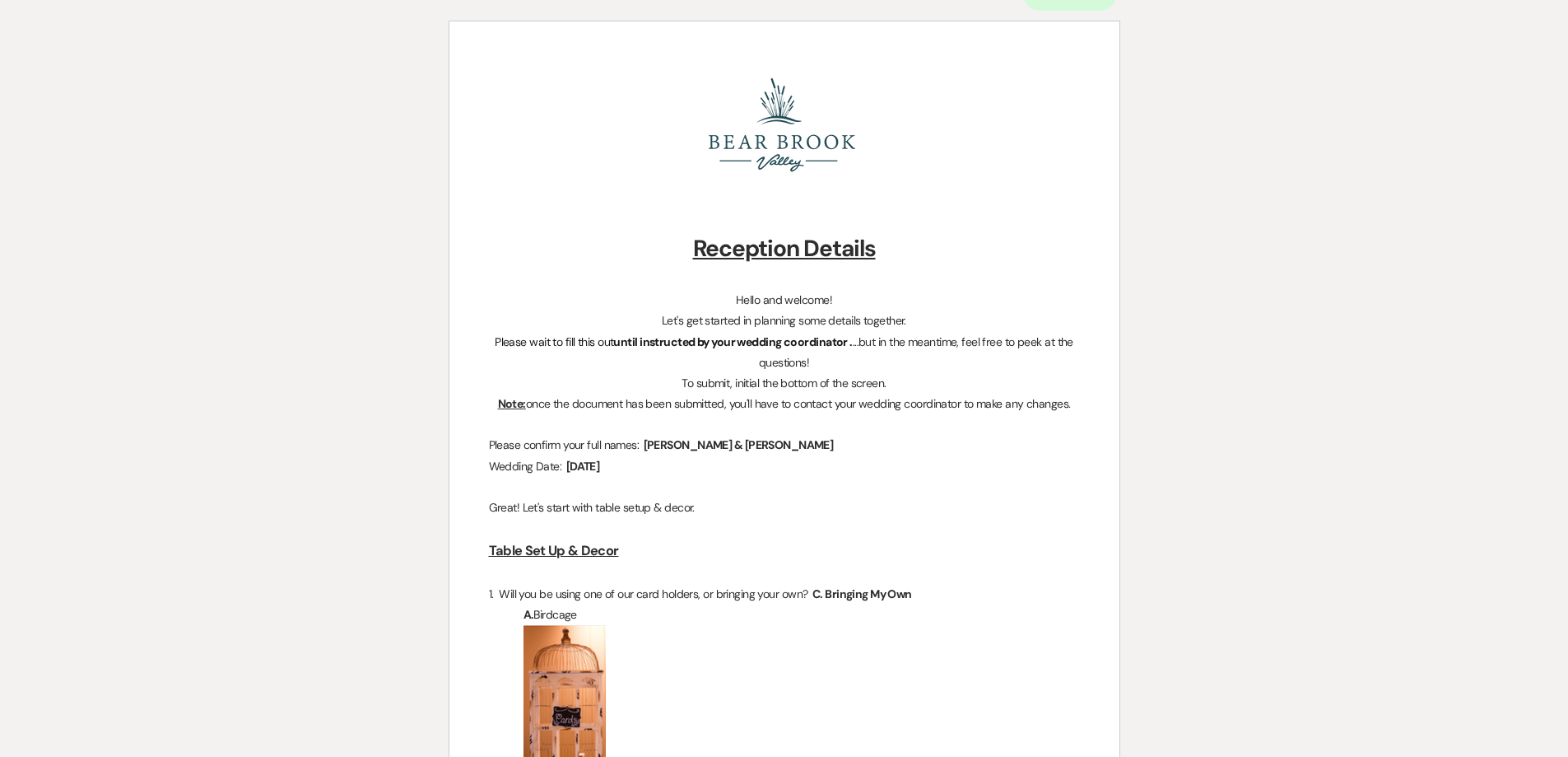
scroll to position [165, 0]
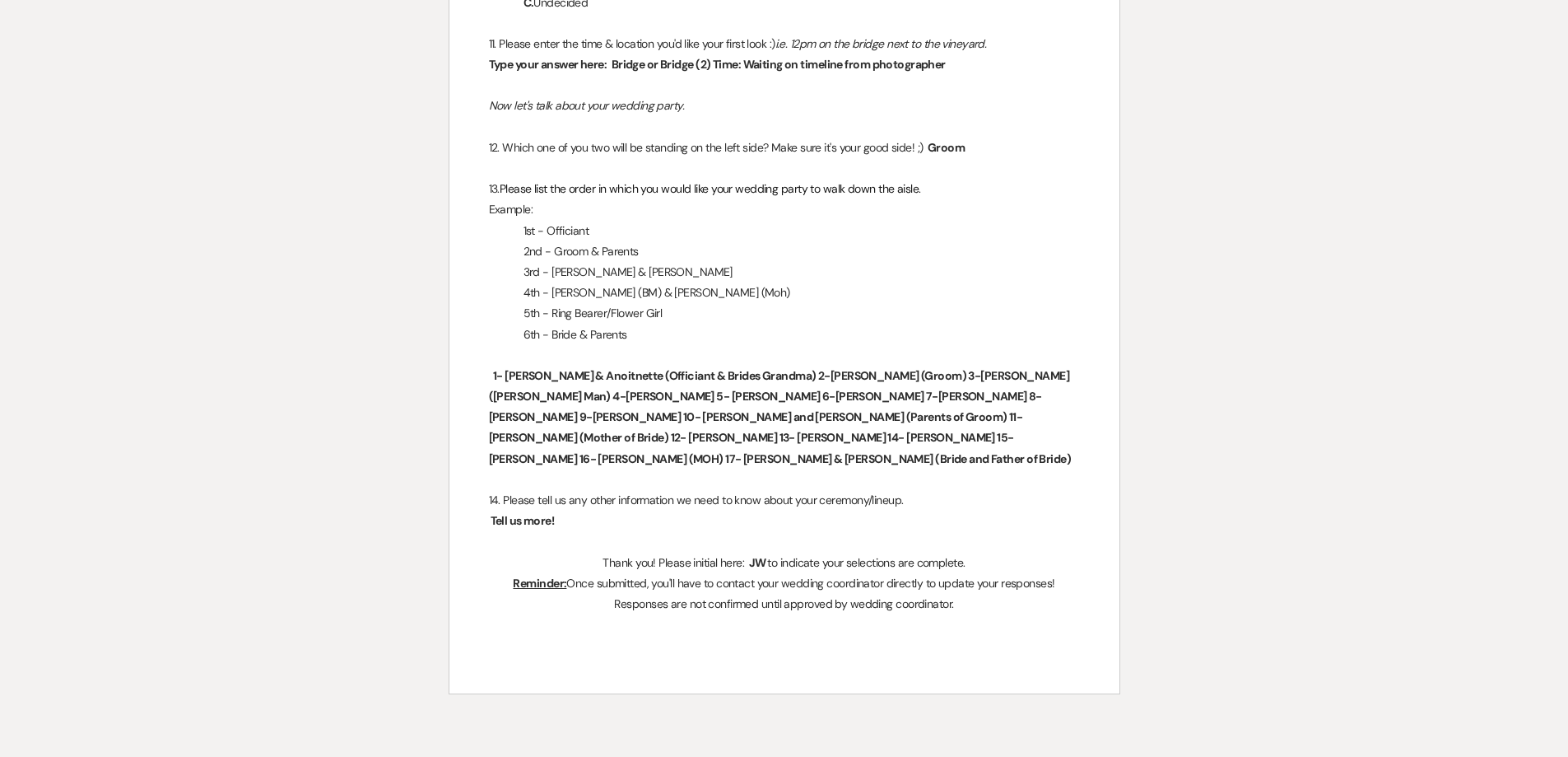
scroll to position [1483, 0]
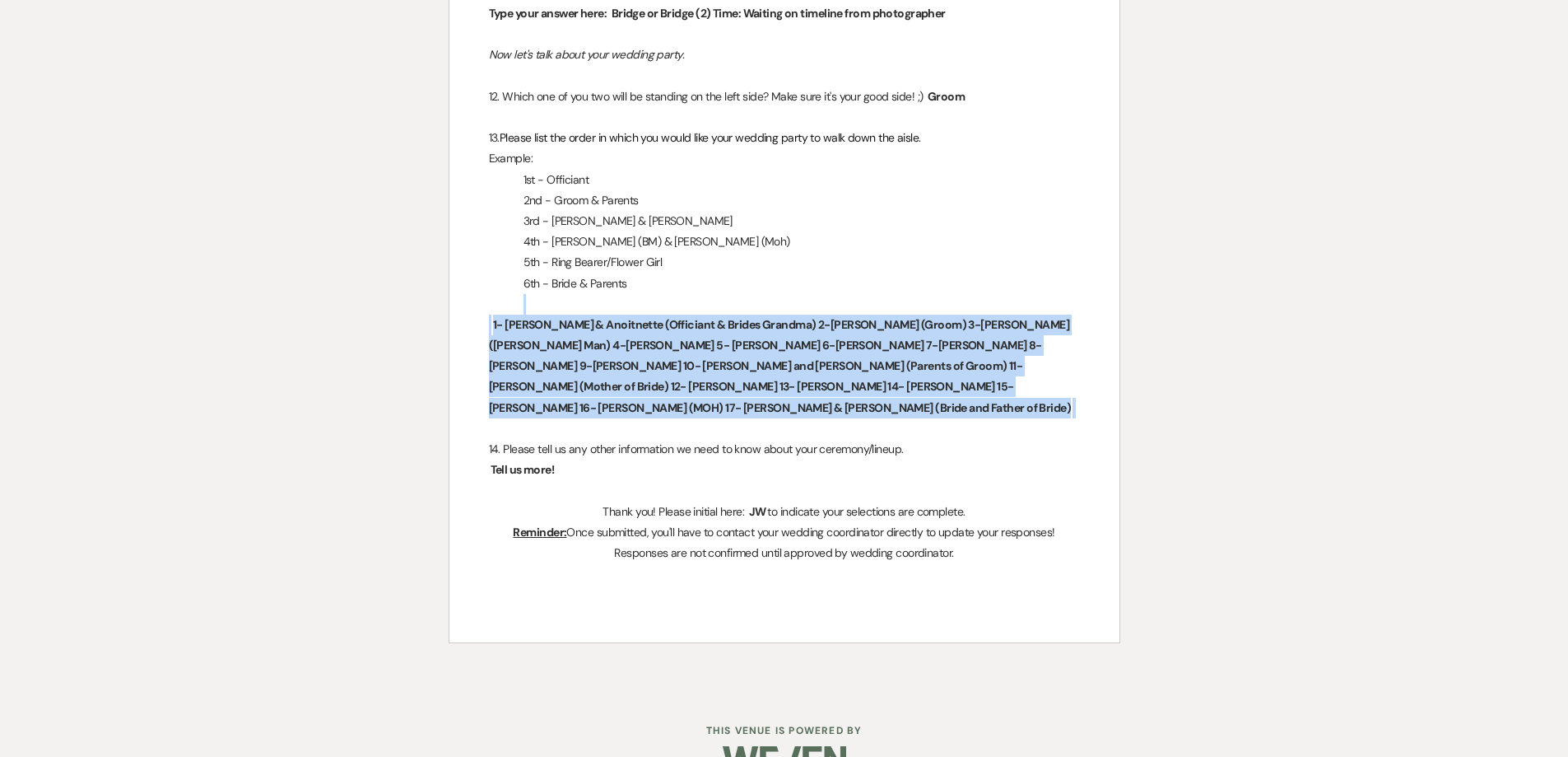
drag, startPoint x: 657, startPoint y: 389, endPoint x: 430, endPoint y: 310, distance: 240.4
copy div "﻿ 1- Rachael & Anoitnette (Officiant & Brides Grandma) 2-Michael (Groom) 3-Marc…"
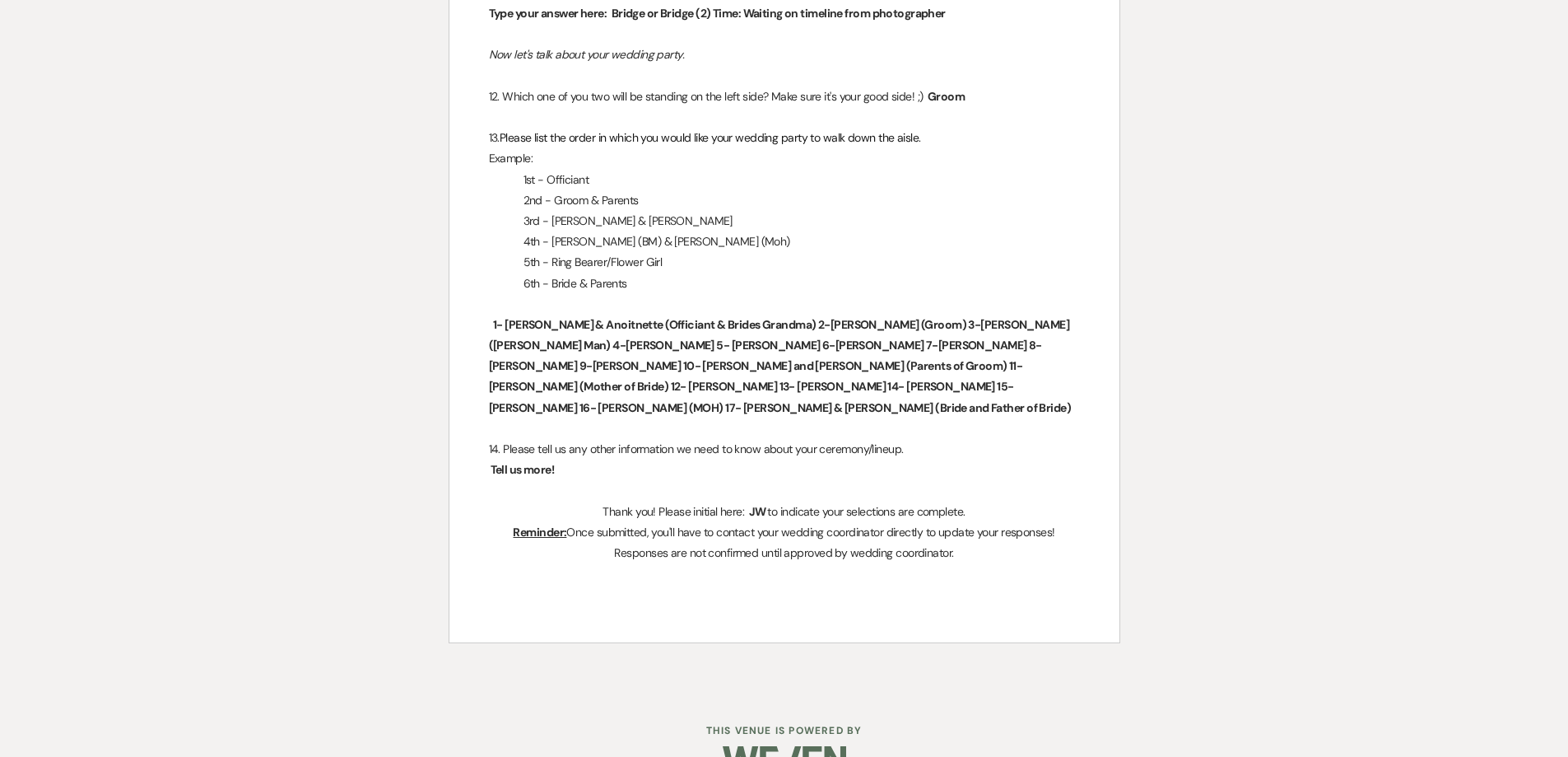
click at [703, 279] on p "6th - Bride & Parents" at bounding box center [784, 283] width 591 height 21
